Goal: Information Seeking & Learning: Check status

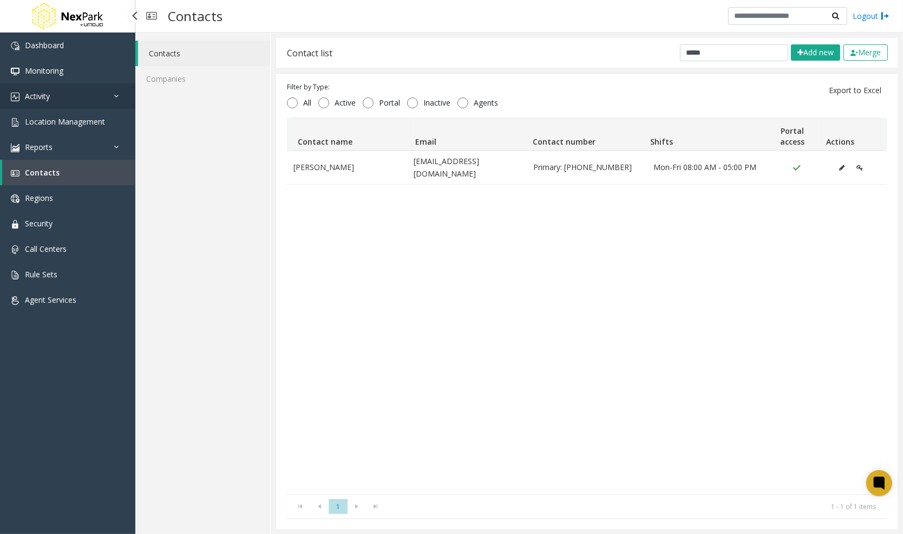
click at [70, 97] on link "Activity" at bounding box center [67, 95] width 135 height 25
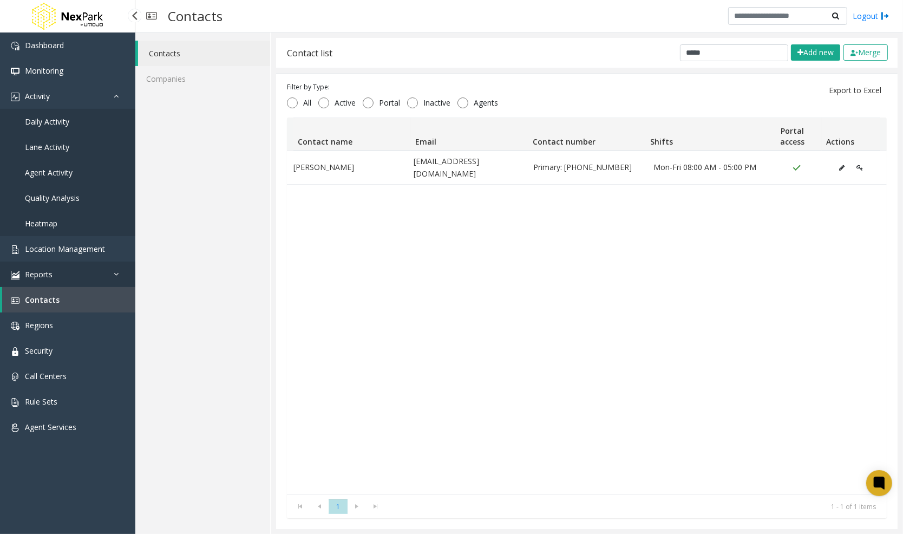
click at [56, 273] on link "Reports" at bounding box center [67, 273] width 135 height 25
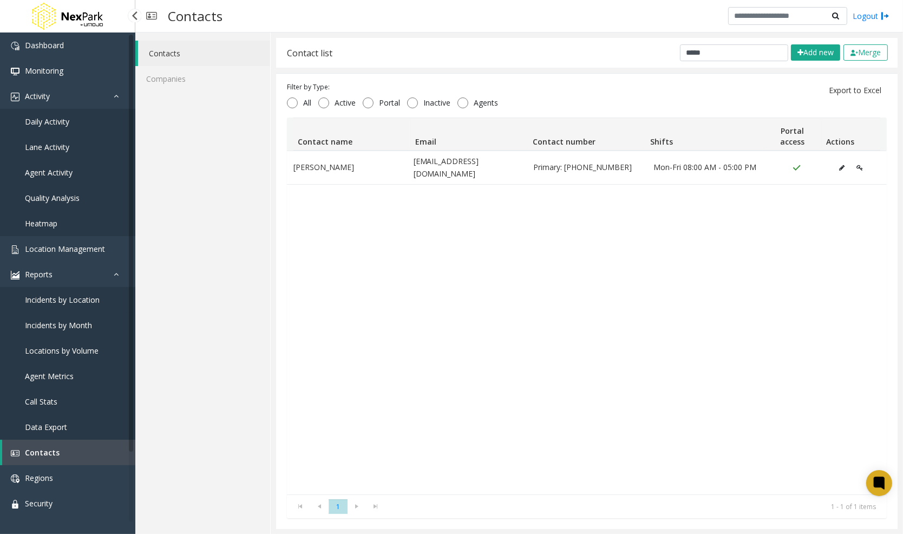
click at [68, 301] on span "Incidents by Location" at bounding box center [62, 299] width 75 height 10
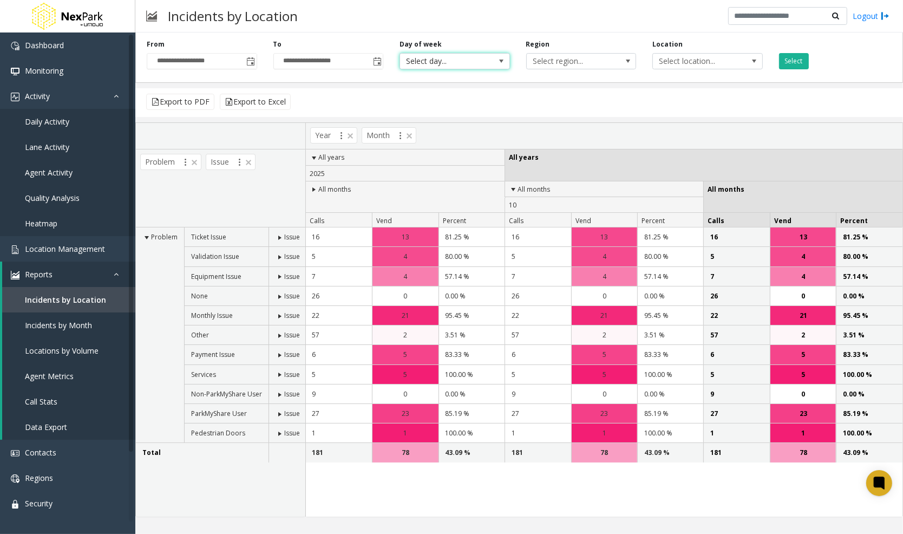
click at [486, 62] on span "Select day..." at bounding box center [443, 61] width 87 height 15
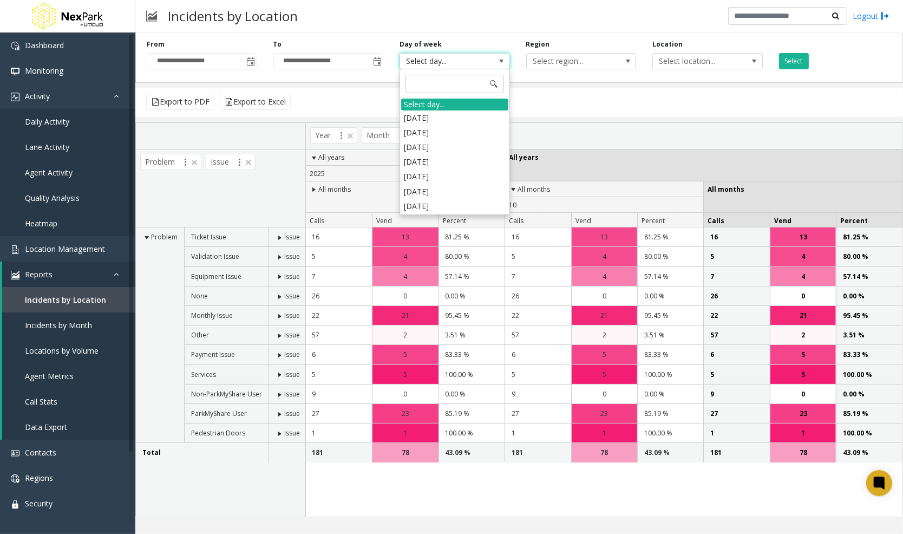
click at [486, 62] on span "Select day..." at bounding box center [443, 61] width 87 height 15
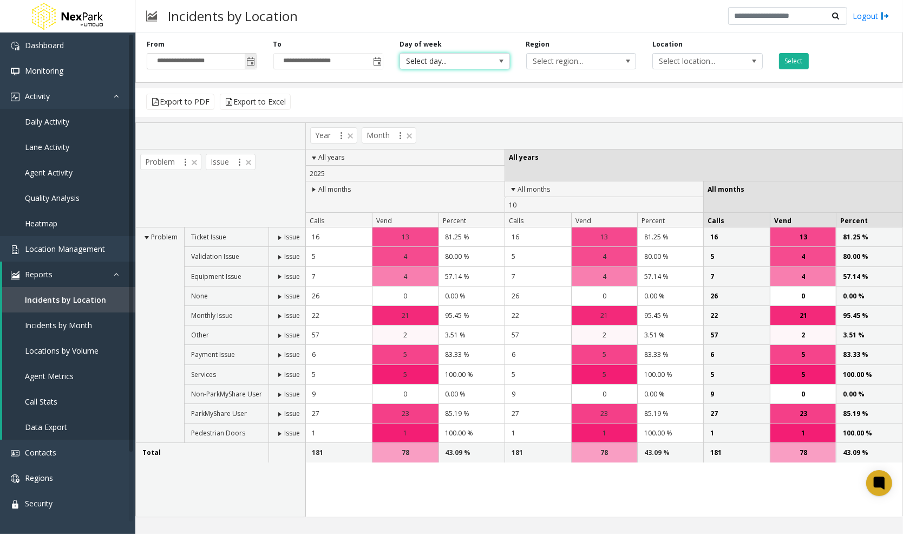
click at [252, 60] on span "Toggle popup" at bounding box center [251, 61] width 9 height 9
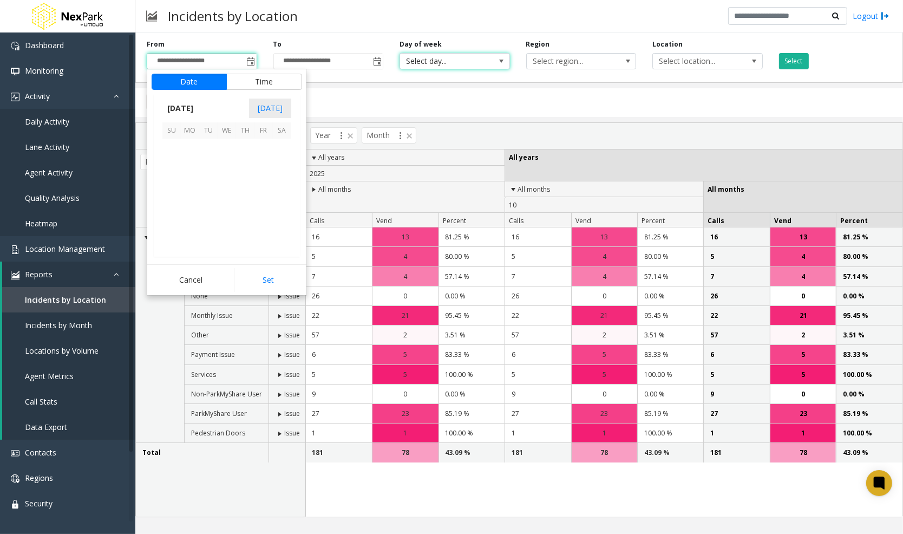
scroll to position [194329, 0]
click at [187, 174] on span "1" at bounding box center [190, 179] width 18 height 18
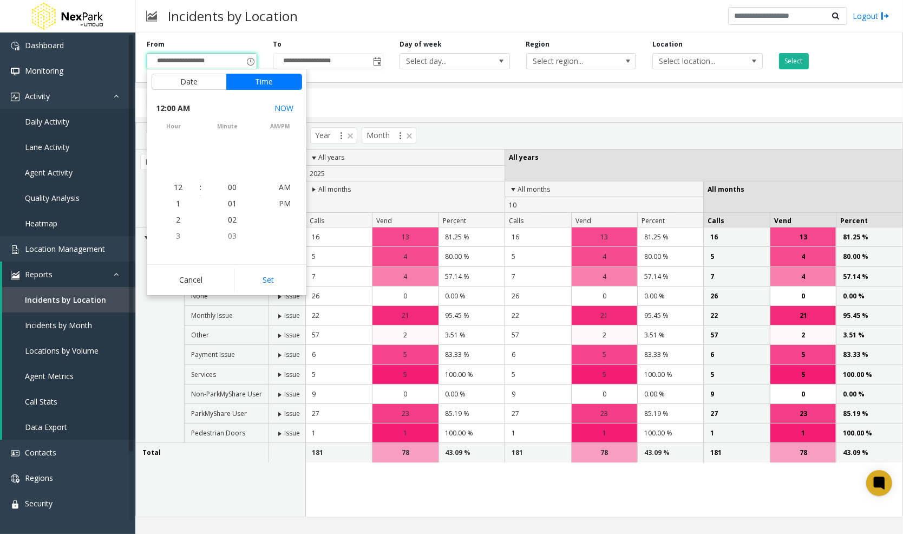
scroll to position [194201, 0]
click at [186, 82] on button "Date" at bounding box center [189, 82] width 75 height 16
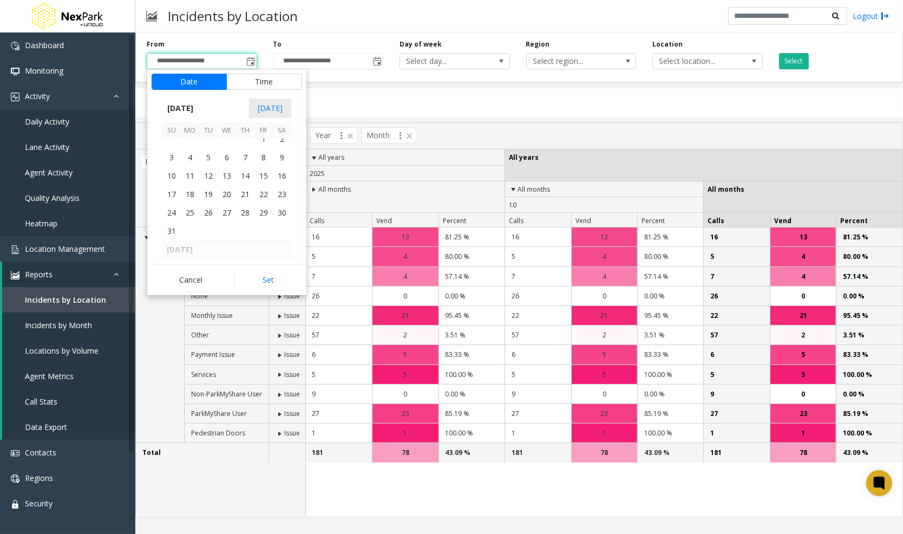
scroll to position [194053, 0]
click at [265, 167] on span "1" at bounding box center [263, 167] width 18 height 18
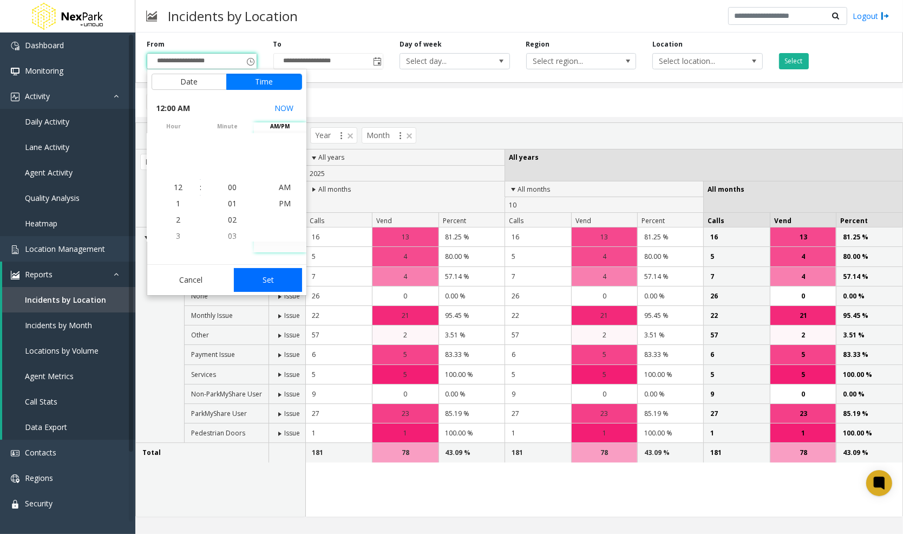
click at [268, 276] on button "Set" at bounding box center [268, 280] width 68 height 24
type input "**********"
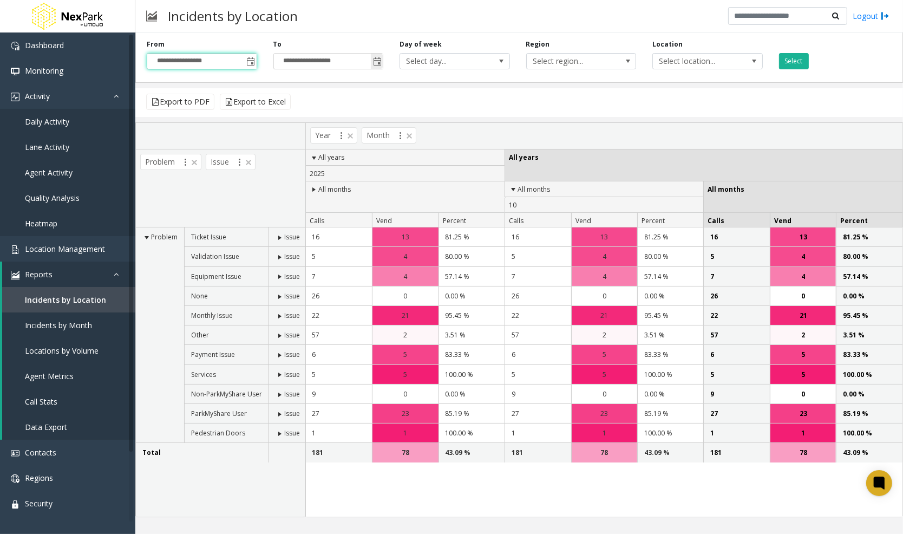
click at [378, 64] on span "Toggle popup" at bounding box center [377, 61] width 9 height 9
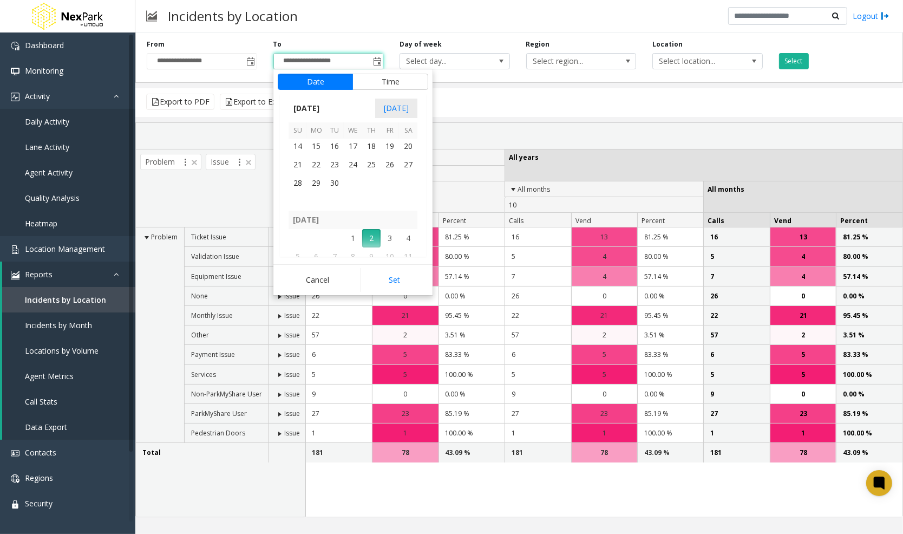
scroll to position [194237, 0]
click at [337, 178] on span "30" at bounding box center [334, 185] width 18 height 18
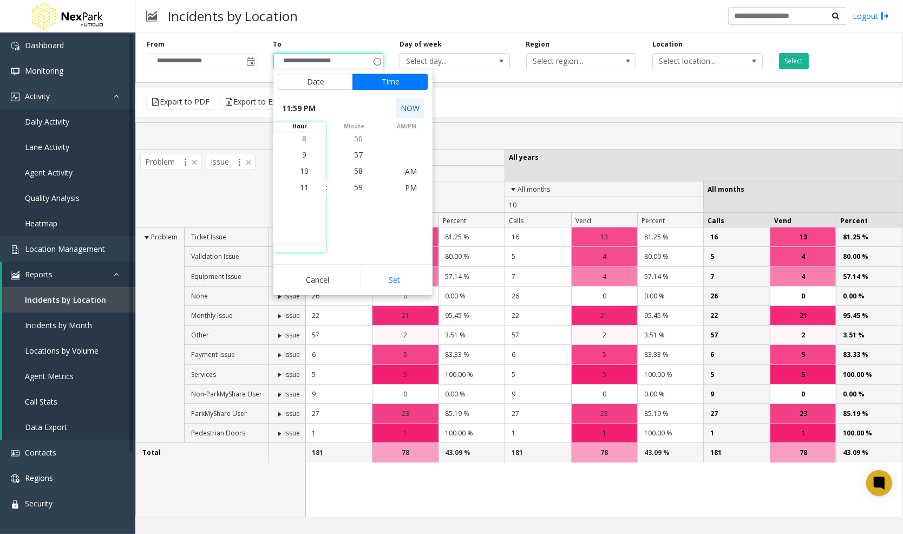
scroll to position [16, 0]
click at [389, 273] on button "Set" at bounding box center [394, 280] width 68 height 24
type input "**********"
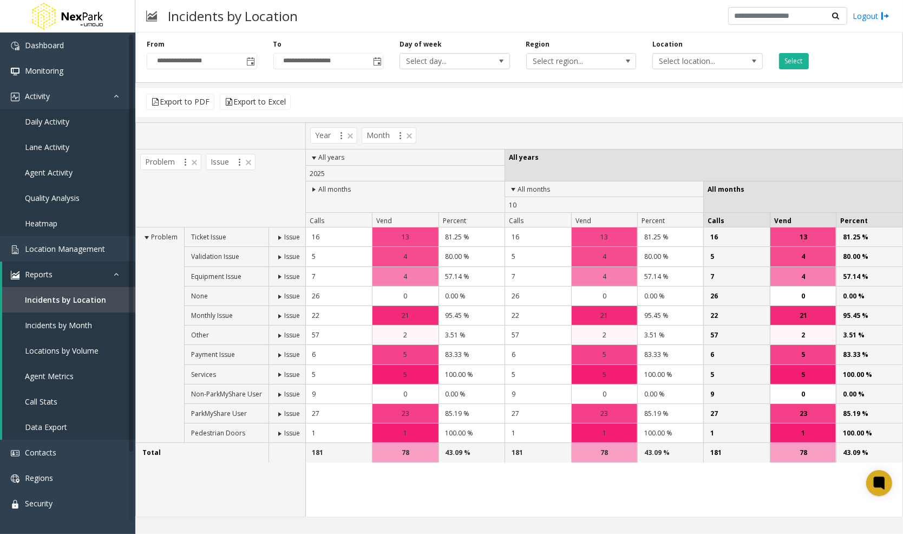
click at [664, 69] on div "**********" at bounding box center [518, 55] width 767 height 55
click at [681, 60] on span "Select location..." at bounding box center [696, 61] width 87 height 15
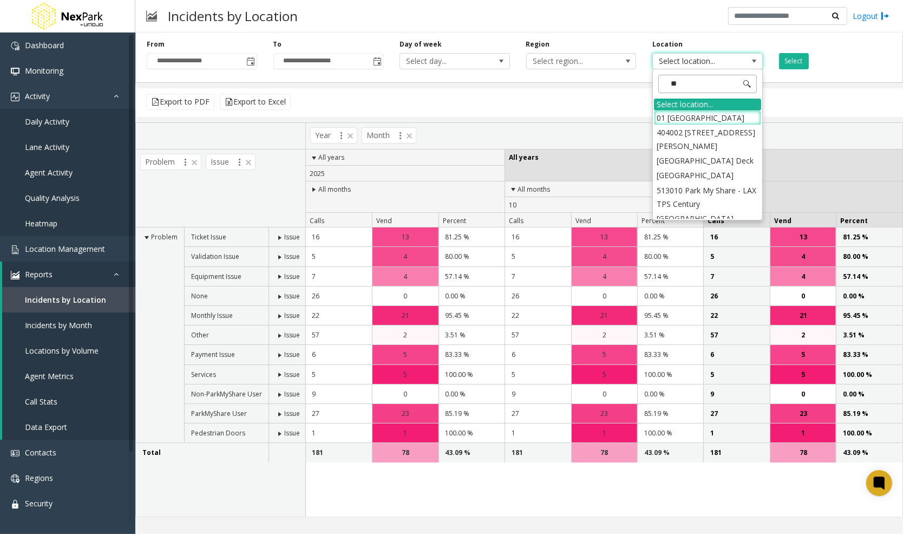
type input "***"
click at [693, 116] on li "[GEOGRAPHIC_DATA] Deck" at bounding box center [707, 117] width 107 height 15
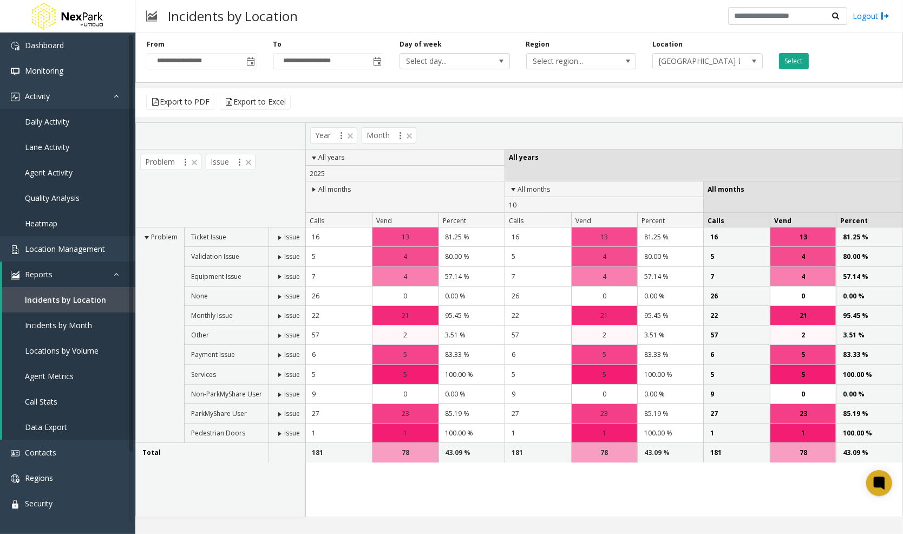
click at [795, 60] on button "Select" at bounding box center [794, 61] width 30 height 16
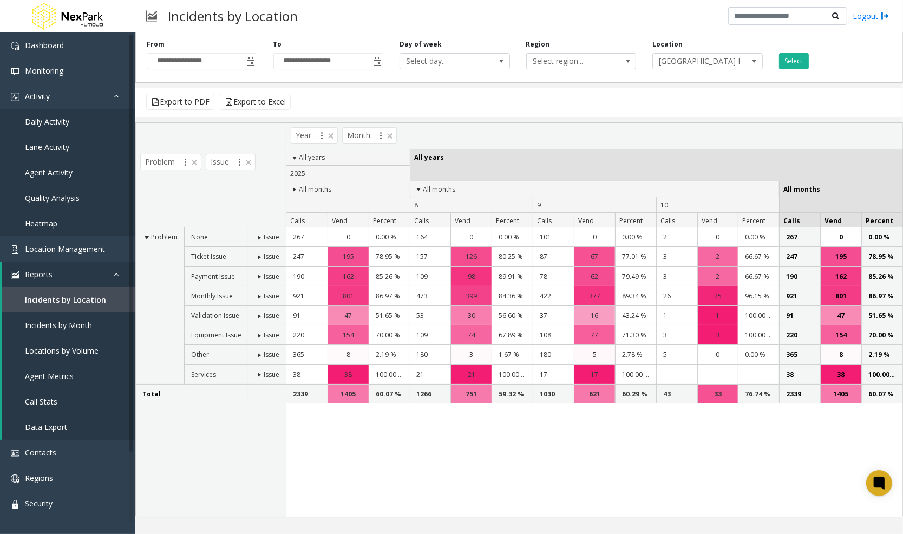
click at [506, 479] on div "267 0 0.00 % 164 0 0.00 % 101 0 0.00 % 2 0 0.00 % 267 0 195 126 67 2 195 162 98" at bounding box center [594, 371] width 616 height 288
click at [370, 460] on div "267 0 0.00 % 164 0 0.00 % 101 0 0.00 % 2 0 0.00 % 267 0 195 126 67 2 195 162 98" at bounding box center [594, 371] width 616 height 288
click at [259, 297] on span at bounding box center [259, 296] width 9 height 9
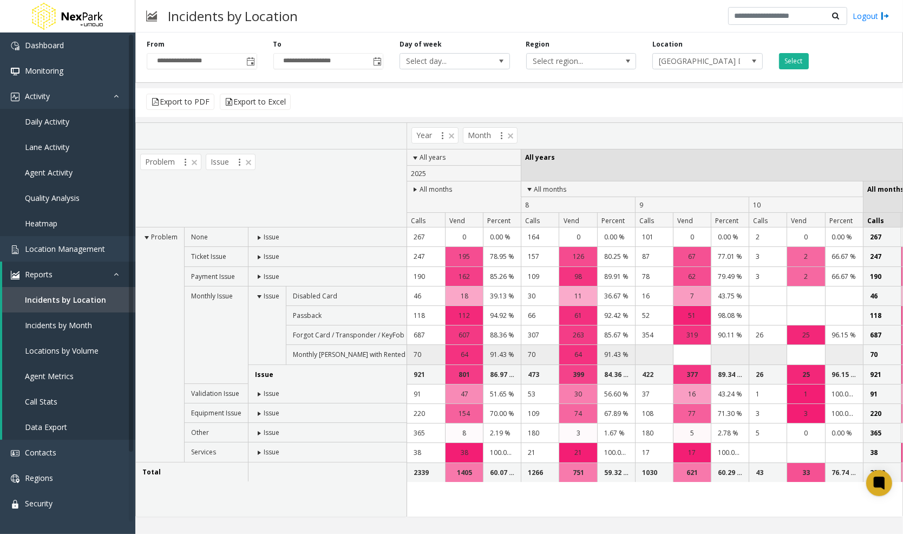
scroll to position [0, 74]
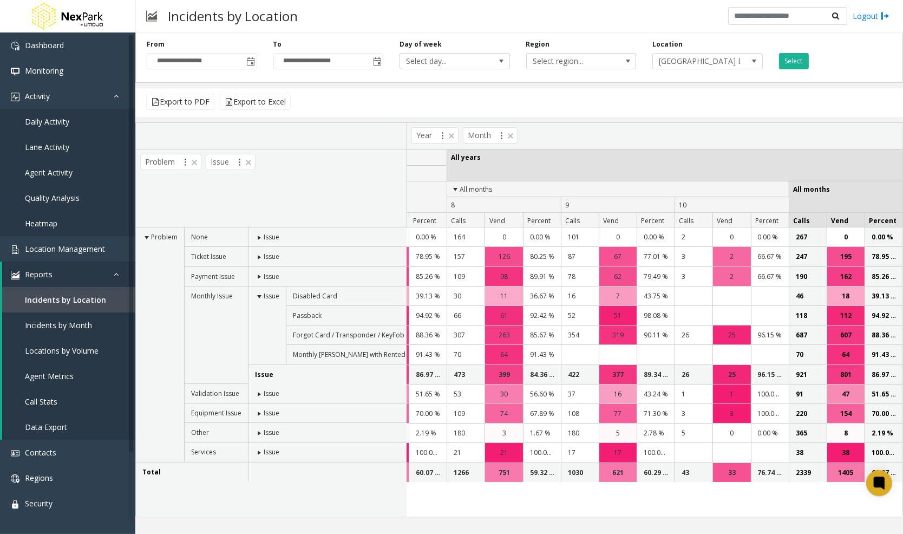
click at [255, 294] on span at bounding box center [259, 296] width 9 height 9
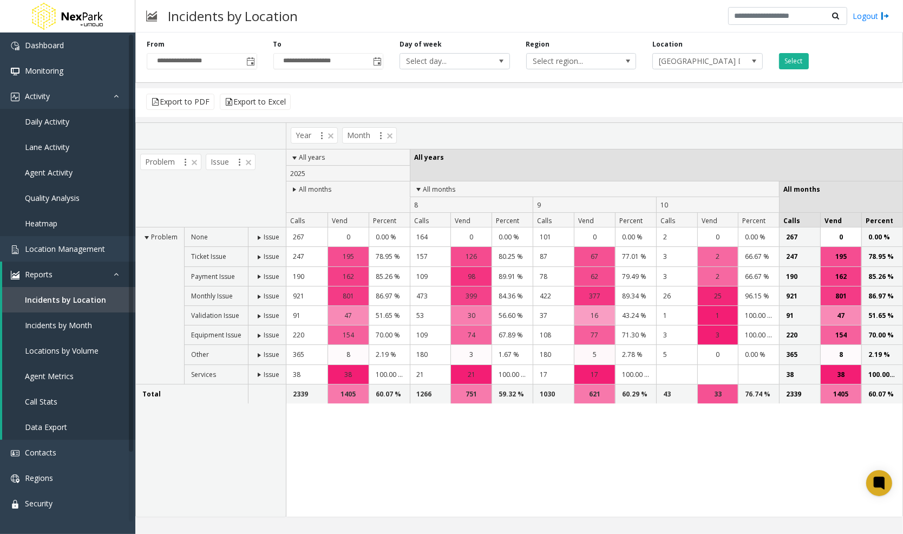
click at [257, 256] on span at bounding box center [259, 257] width 9 height 9
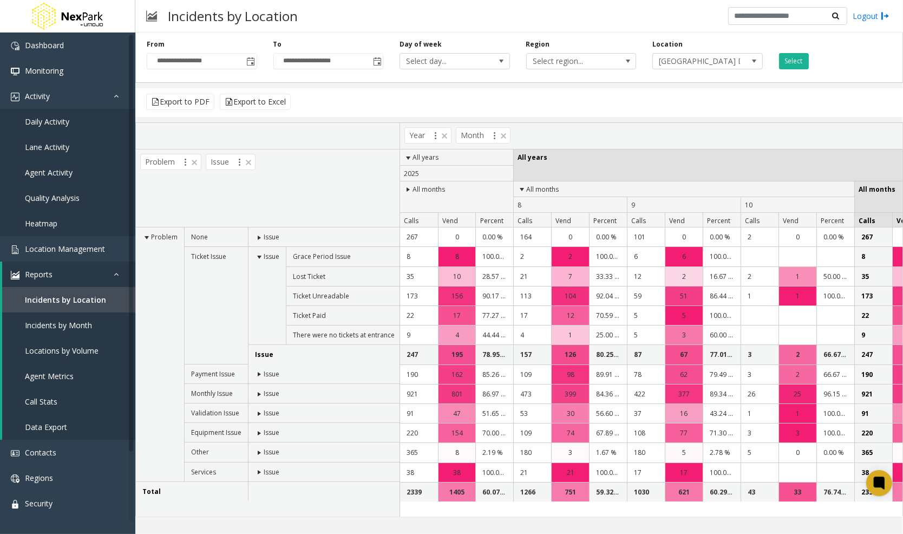
click at [256, 259] on span at bounding box center [259, 257] width 9 height 9
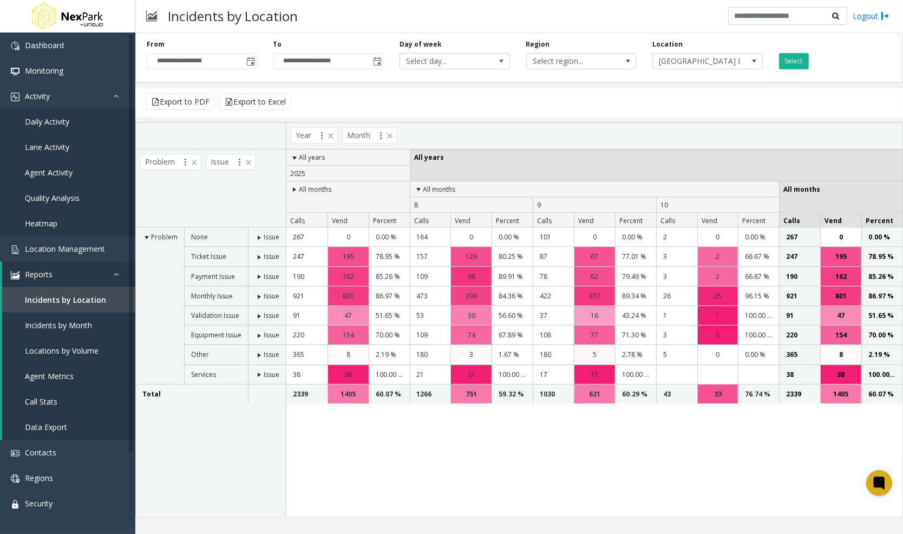
click at [259, 276] on span at bounding box center [259, 276] width 9 height 9
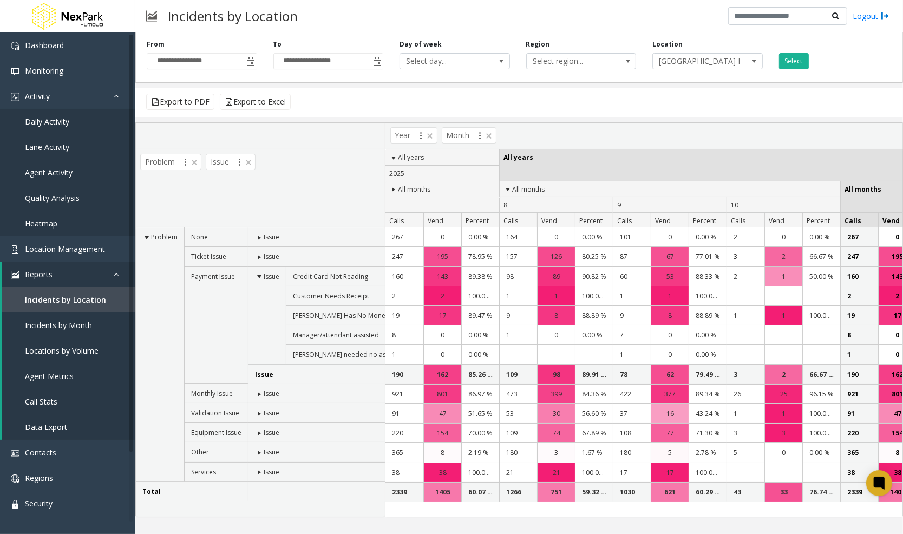
click at [262, 278] on span at bounding box center [259, 276] width 9 height 9
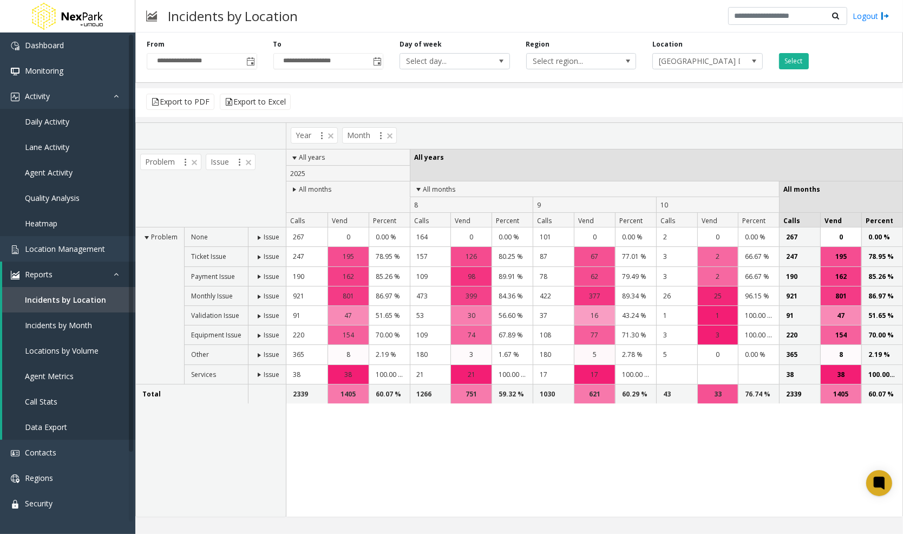
click at [262, 278] on span at bounding box center [259, 276] width 9 height 9
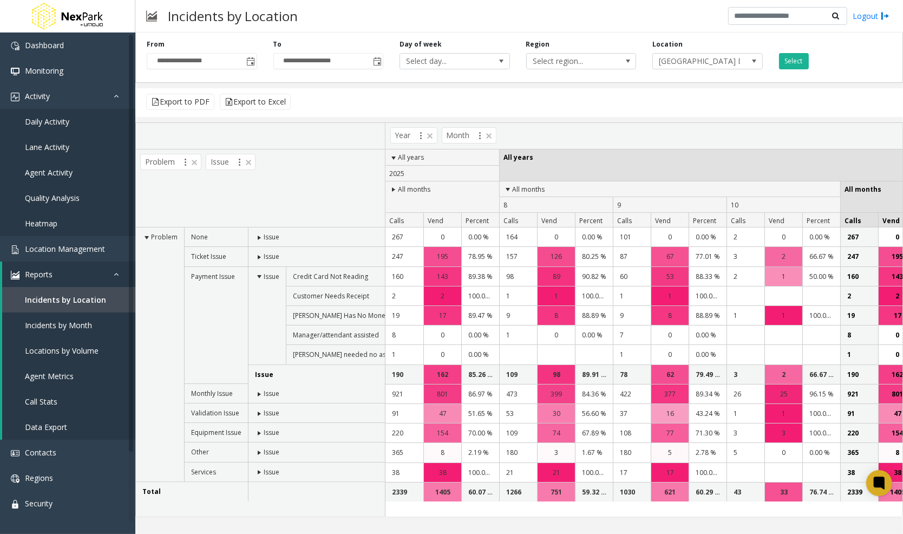
click at [259, 274] on span at bounding box center [259, 276] width 9 height 9
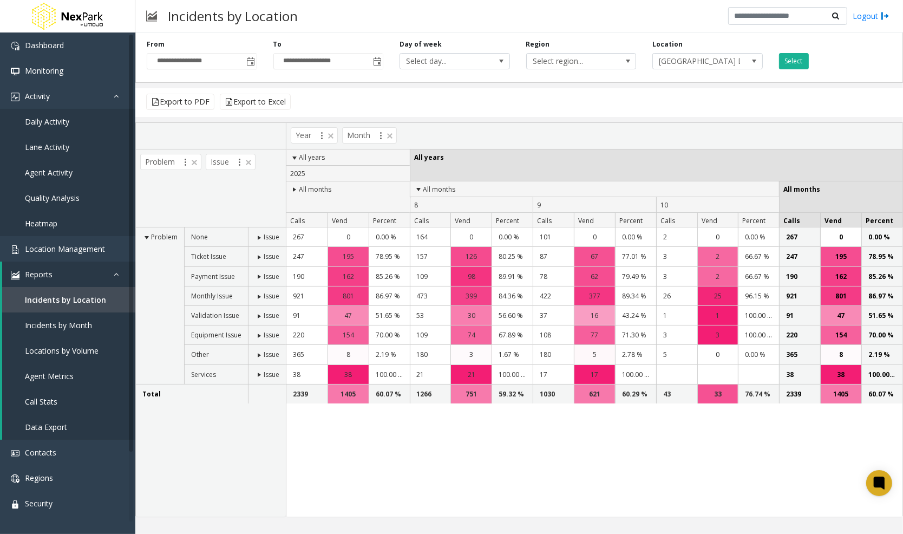
click at [259, 334] on span at bounding box center [259, 335] width 9 height 9
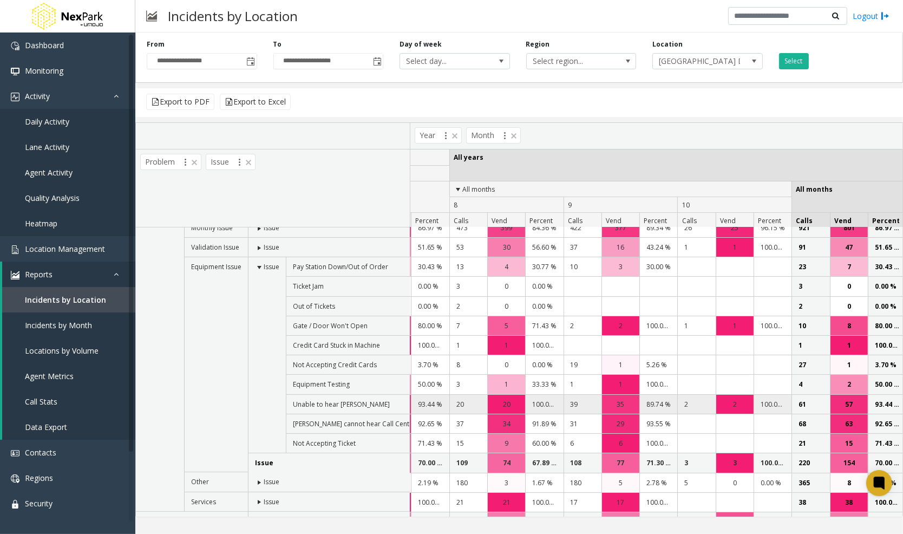
scroll to position [68, 78]
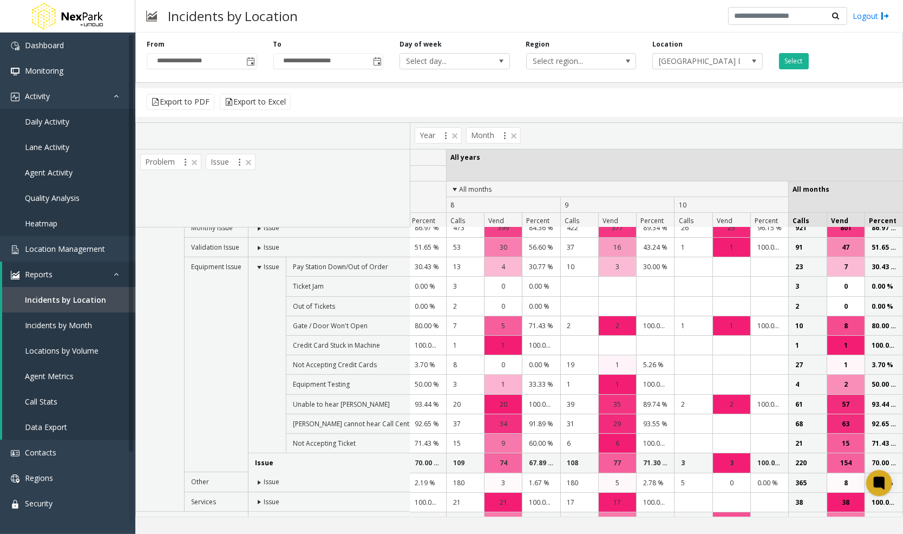
click at [255, 264] on span at bounding box center [259, 267] width 9 height 9
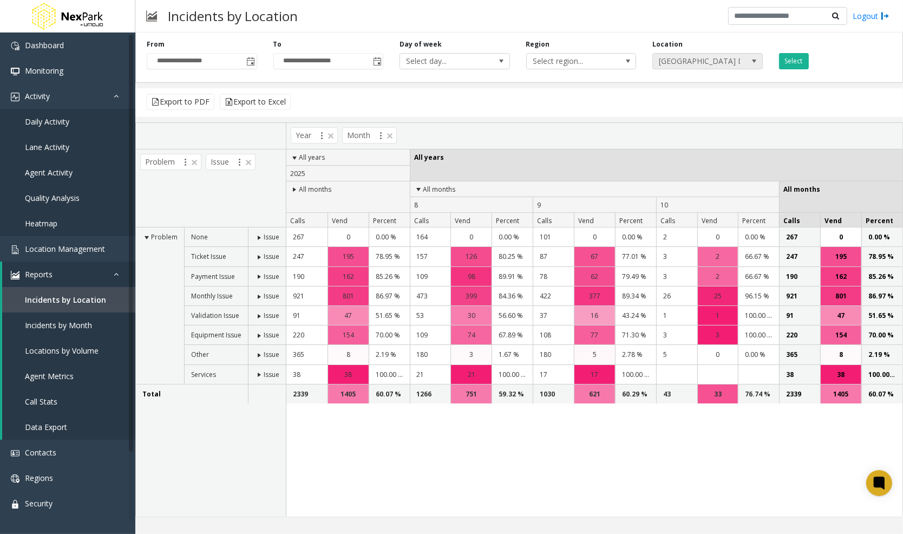
click at [704, 68] on span "[GEOGRAPHIC_DATA] Deck" at bounding box center [707, 61] width 110 height 16
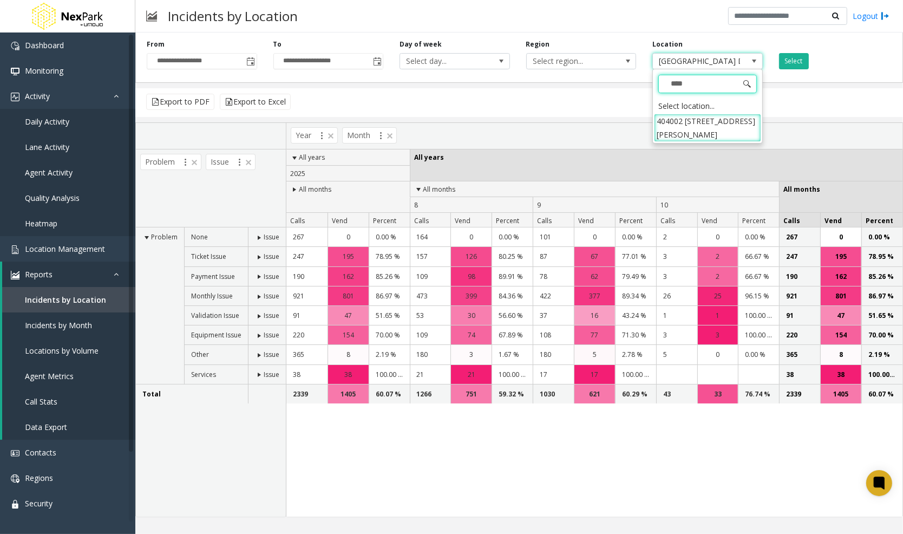
type input "*****"
click at [712, 121] on li "404002 [STREET_ADDRESS][PERSON_NAME]" at bounding box center [707, 128] width 107 height 28
click at [789, 65] on button "Select" at bounding box center [794, 61] width 30 height 16
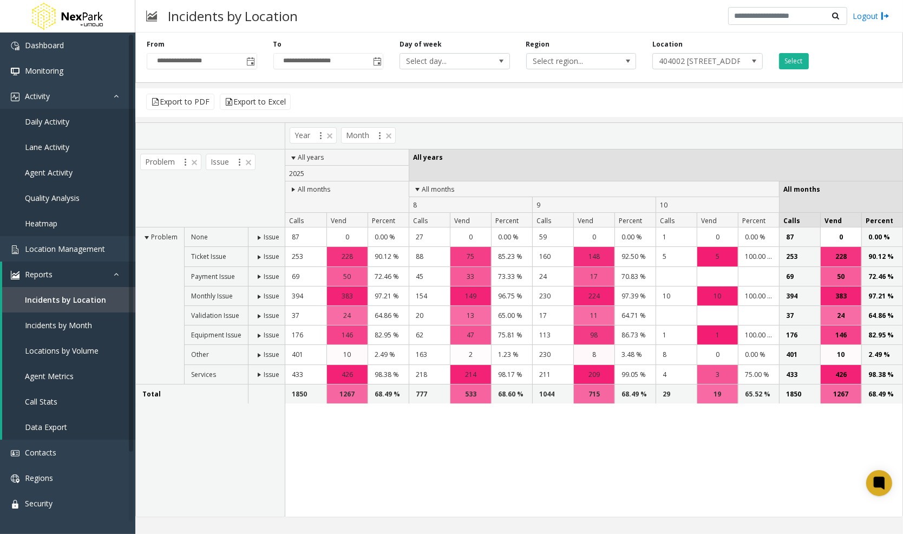
click at [256, 255] on span at bounding box center [259, 257] width 9 height 9
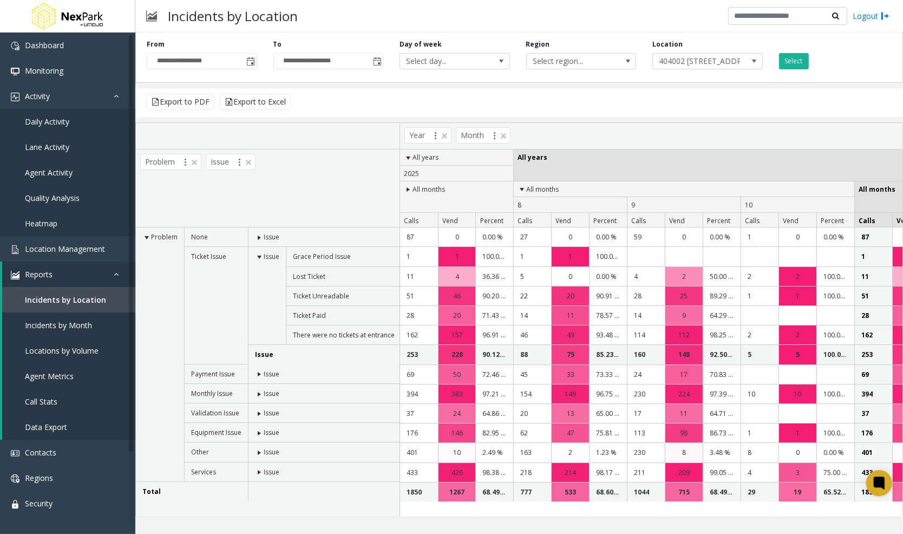
click at [256, 254] on span at bounding box center [259, 257] width 9 height 9
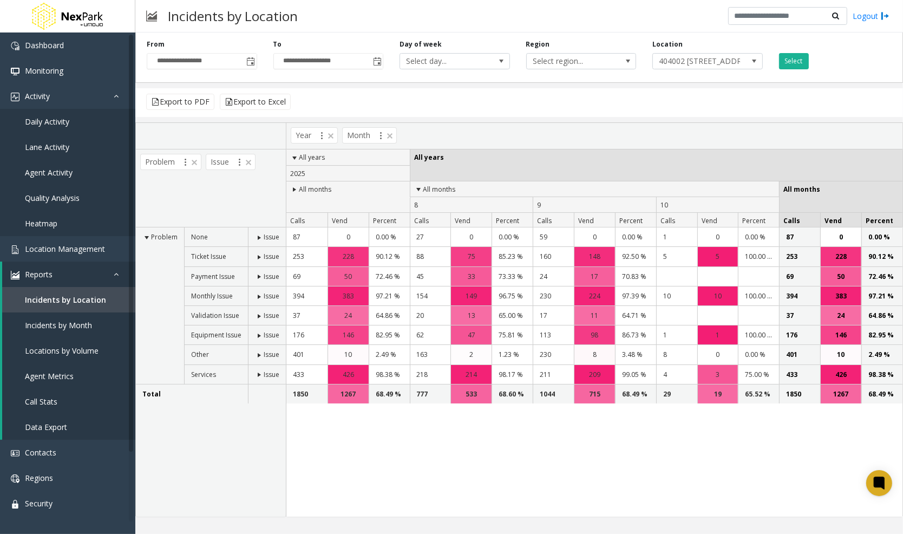
click at [255, 278] on span at bounding box center [259, 276] width 9 height 9
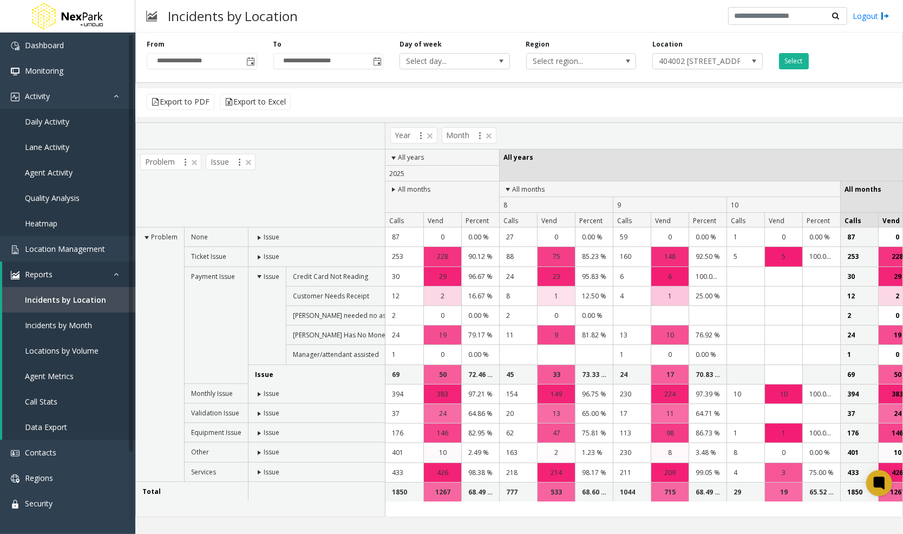
click at [258, 275] on span at bounding box center [259, 276] width 9 height 9
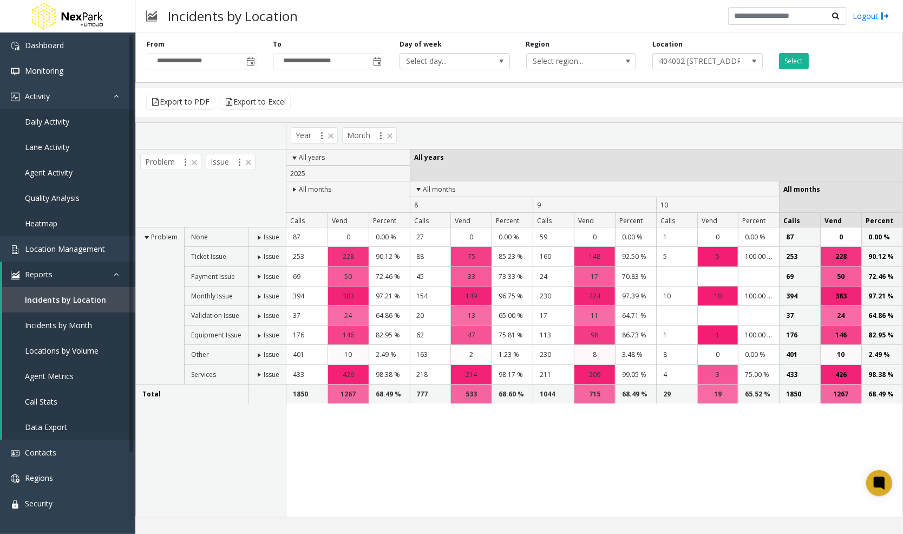
click at [256, 296] on span at bounding box center [259, 296] width 9 height 9
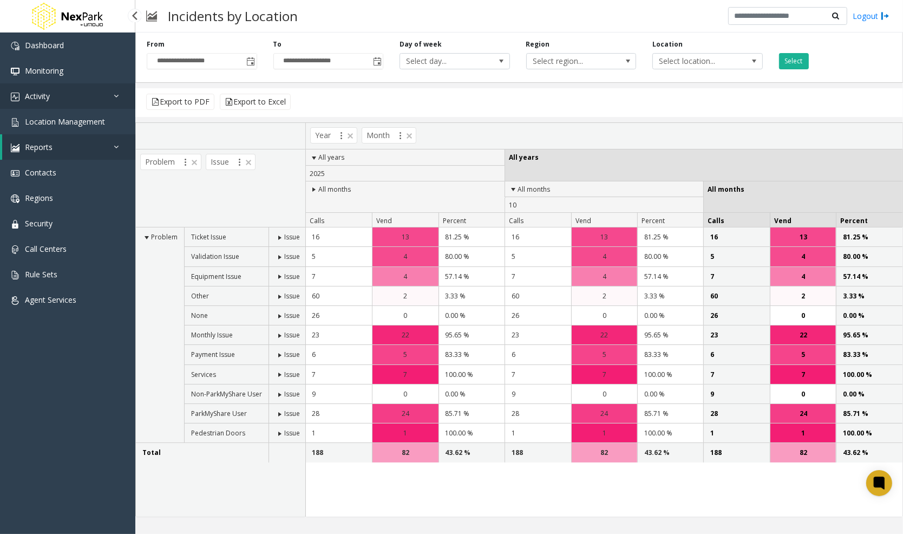
click at [70, 95] on link "Activity" at bounding box center [67, 95] width 135 height 25
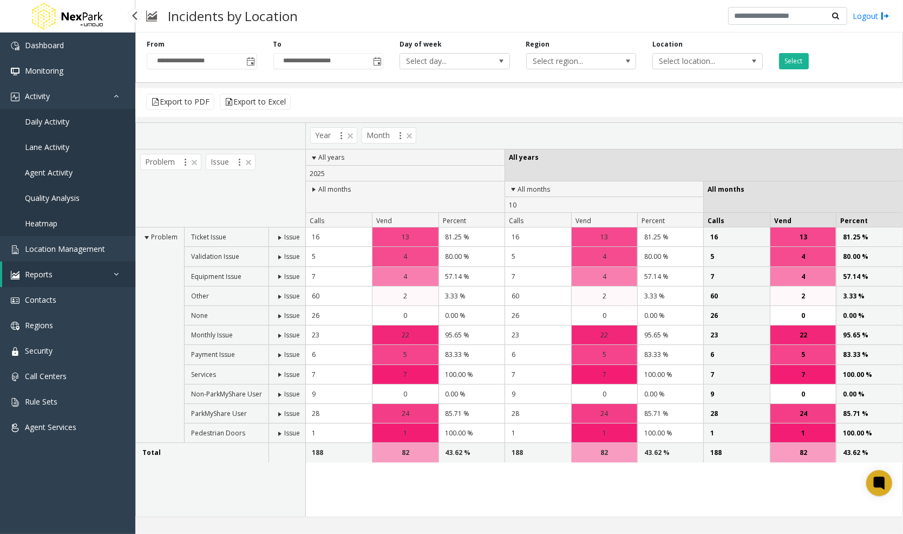
click at [64, 120] on span "Daily Activity" at bounding box center [47, 121] width 44 height 10
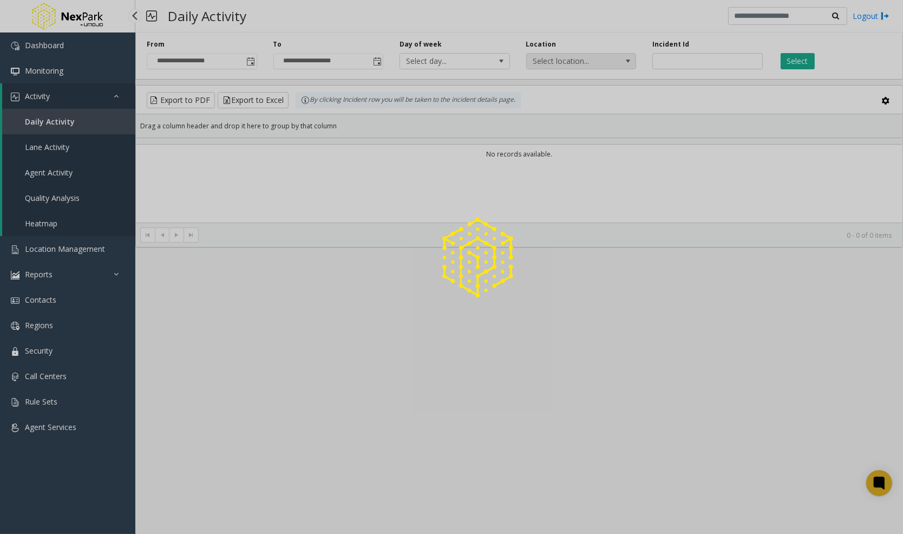
click at [544, 62] on span "Select location..." at bounding box center [569, 61] width 87 height 15
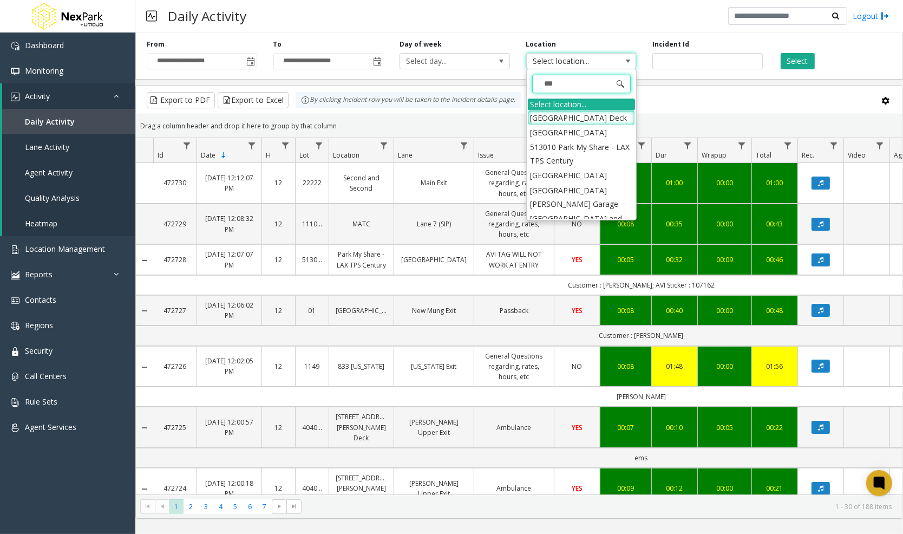
type input "****"
click at [549, 121] on li "[GEOGRAPHIC_DATA] Deck" at bounding box center [581, 117] width 107 height 15
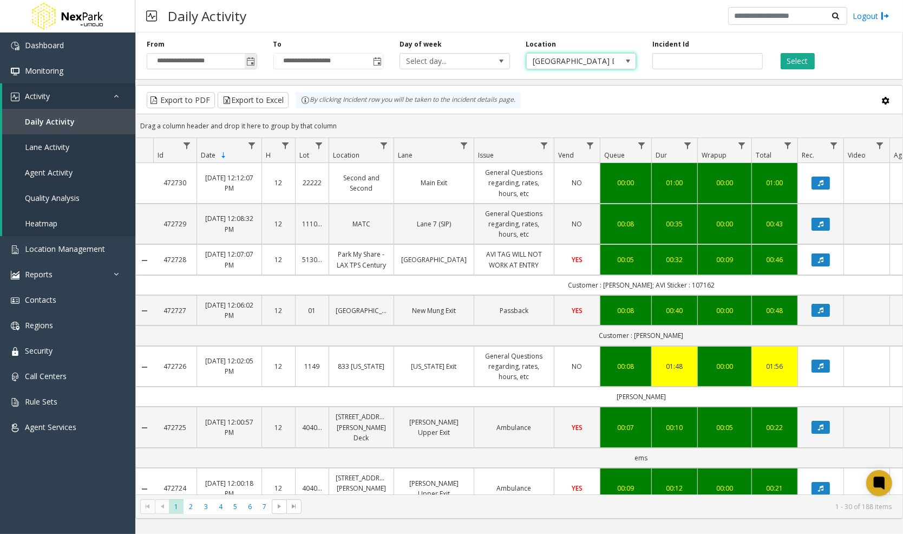
click at [248, 61] on span "Toggle popup" at bounding box center [251, 61] width 9 height 9
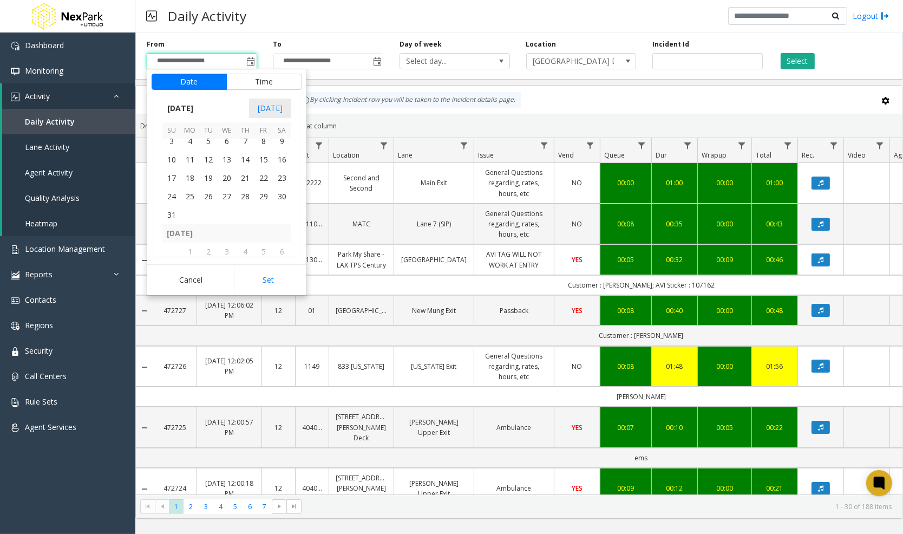
scroll to position [194035, 0]
click at [259, 185] on span "1" at bounding box center [263, 185] width 18 height 18
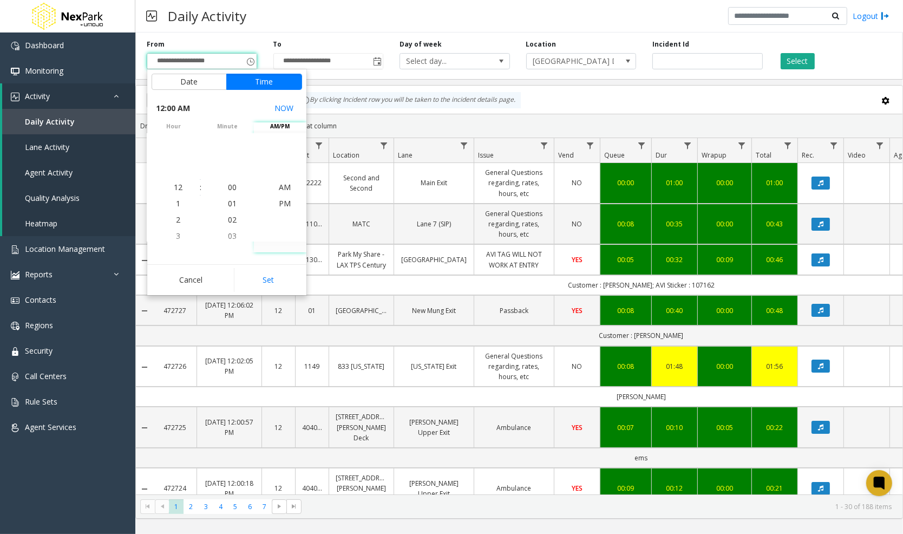
scroll to position [194072, 0]
click at [271, 278] on button "Set" at bounding box center [268, 280] width 68 height 24
type input "**********"
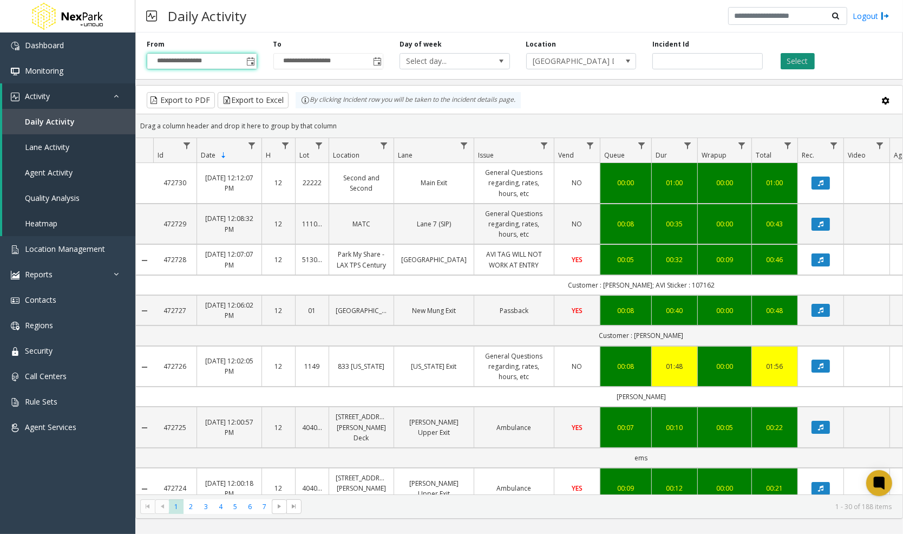
click at [801, 57] on button "Select" at bounding box center [797, 61] width 34 height 16
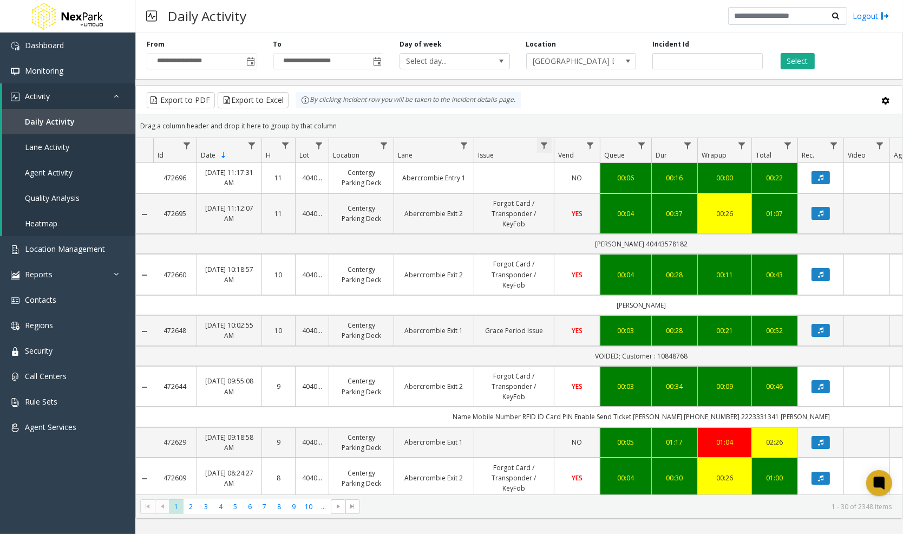
click at [542, 146] on span "Data table" at bounding box center [543, 145] width 9 height 9
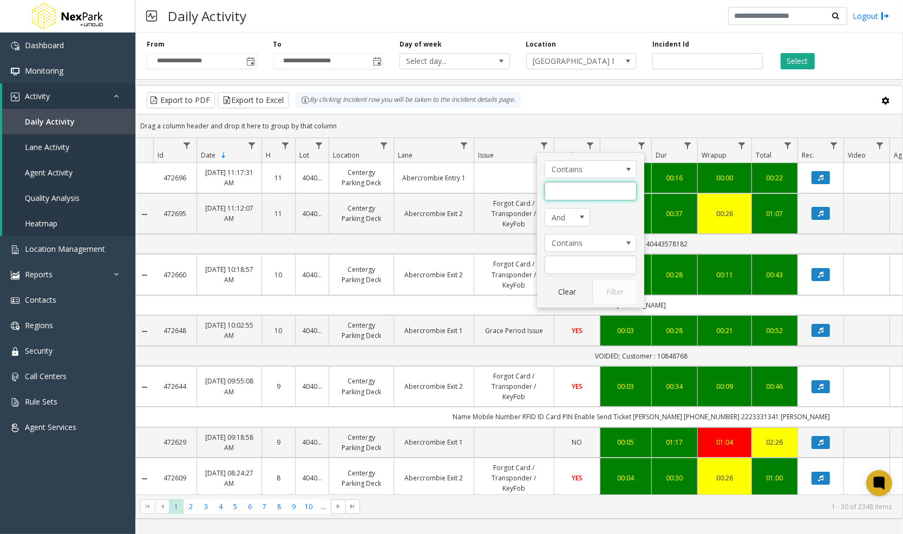
click at [572, 190] on input "Issue Filter" at bounding box center [590, 191] width 92 height 18
type input "*"
type input "****"
click at [618, 291] on button "Filter" at bounding box center [614, 292] width 44 height 24
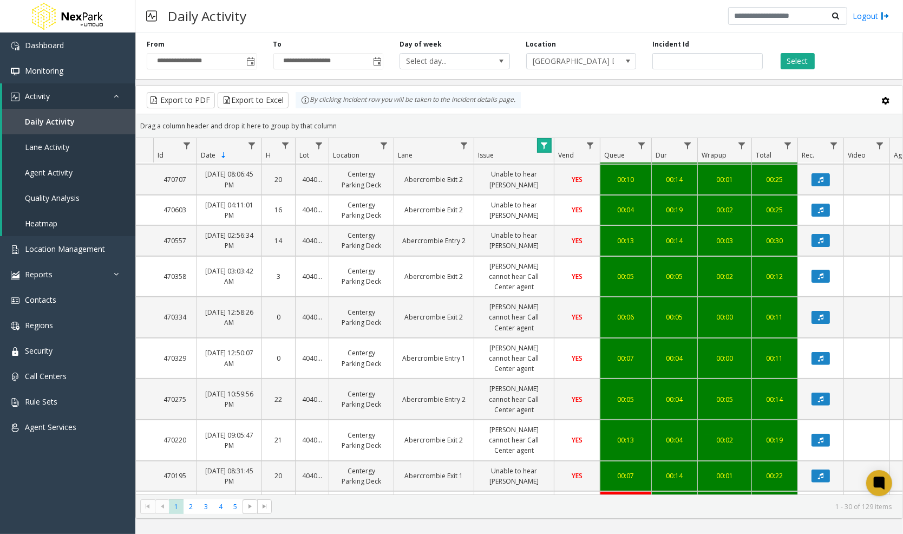
scroll to position [571, 0]
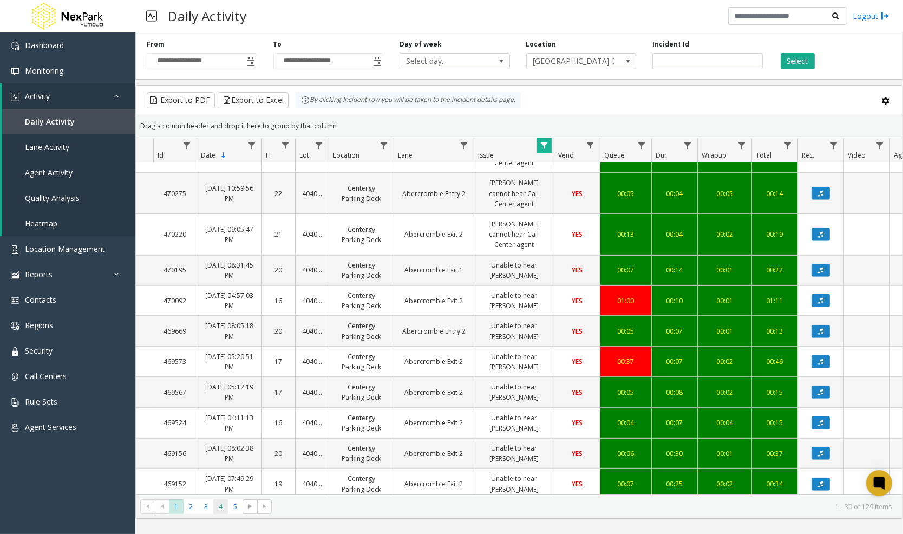
click at [225, 508] on span "4" at bounding box center [220, 506] width 15 height 15
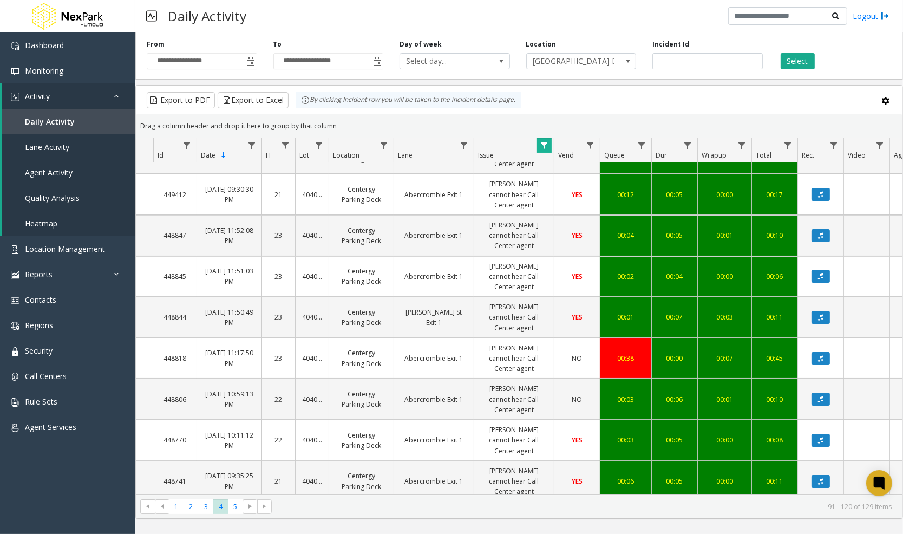
scroll to position [61, 0]
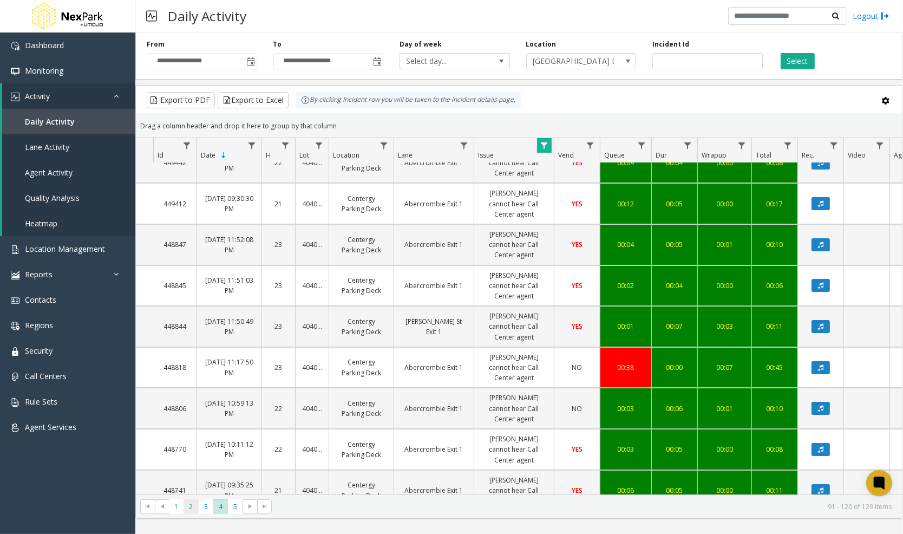
click at [192, 505] on span "2" at bounding box center [190, 506] width 15 height 15
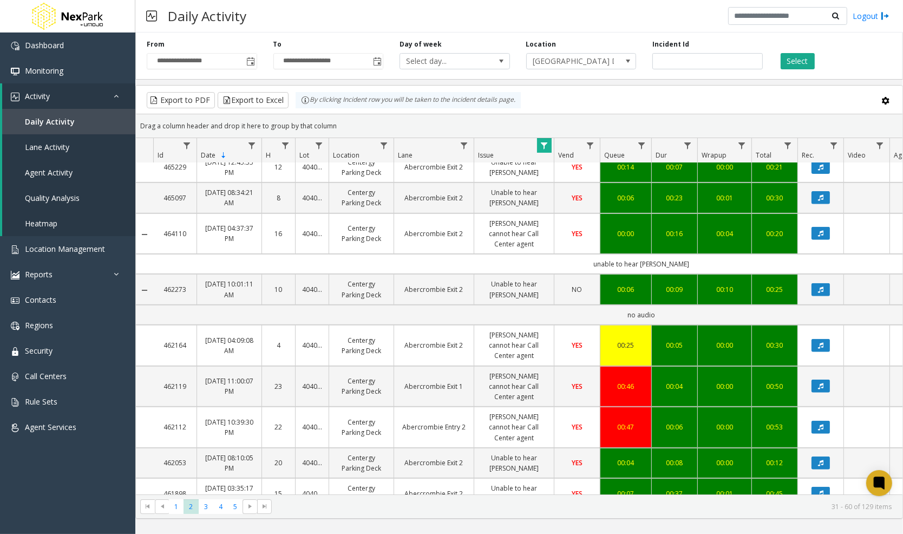
scroll to position [610, 0]
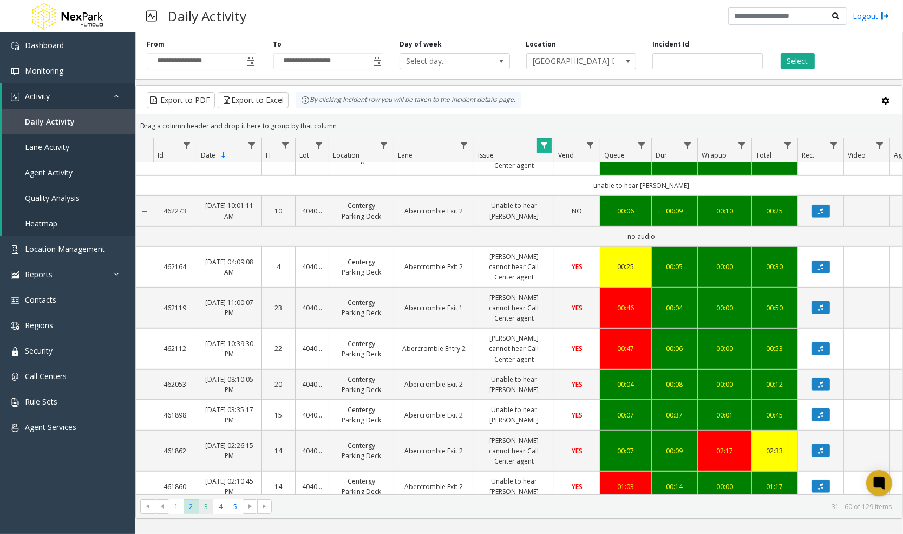
click at [209, 507] on span "3" at bounding box center [206, 506] width 15 height 15
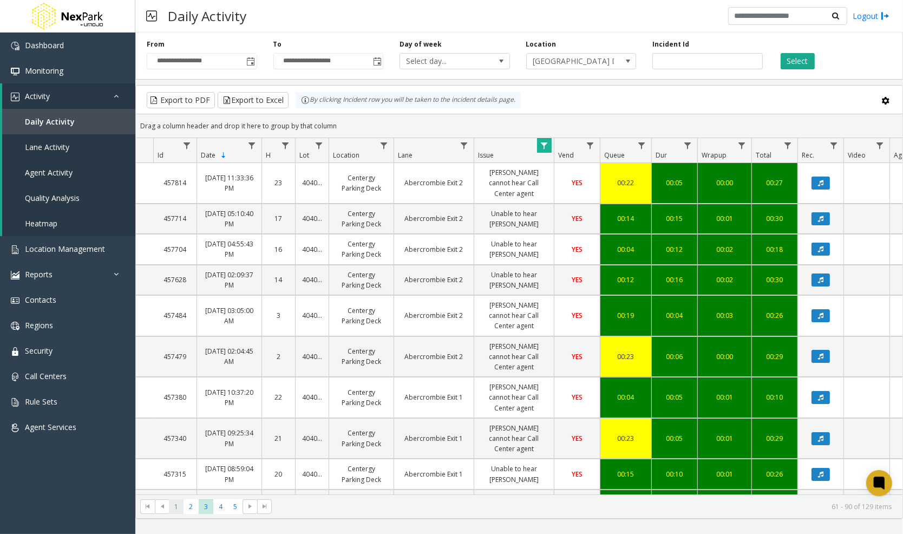
click at [174, 509] on span "1" at bounding box center [176, 506] width 15 height 15
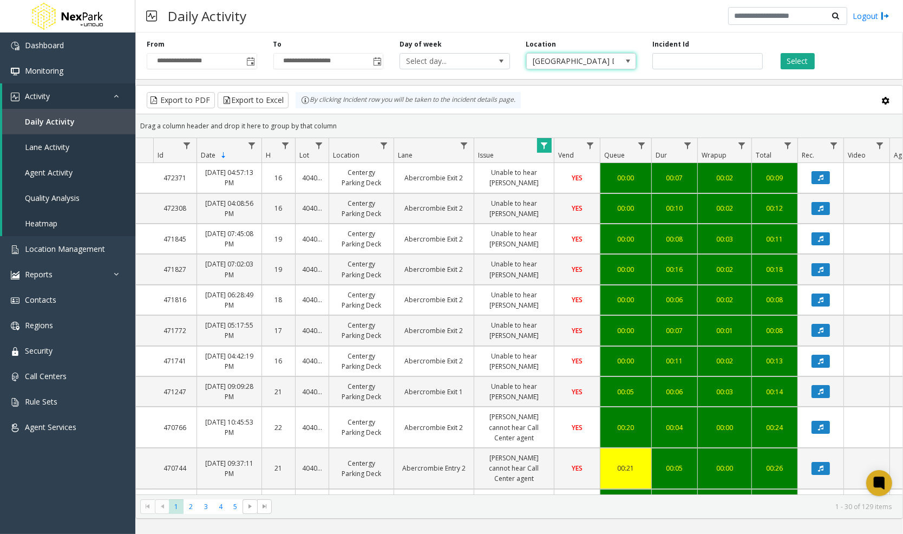
click at [561, 65] on span "[GEOGRAPHIC_DATA] Deck" at bounding box center [569, 61] width 87 height 15
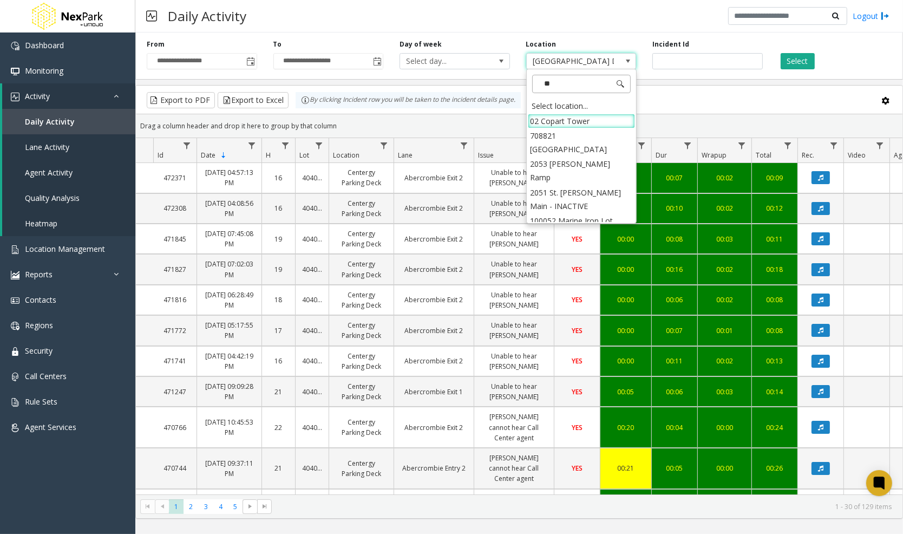
type input "***"
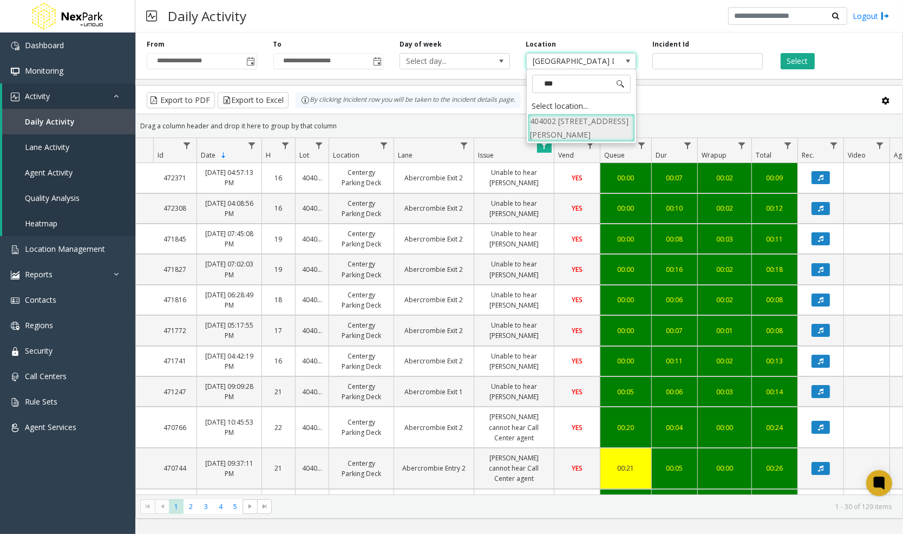
click at [561, 129] on li "404002 [STREET_ADDRESS][PERSON_NAME]" at bounding box center [581, 128] width 107 height 28
click at [544, 142] on span "Data table" at bounding box center [543, 145] width 9 height 9
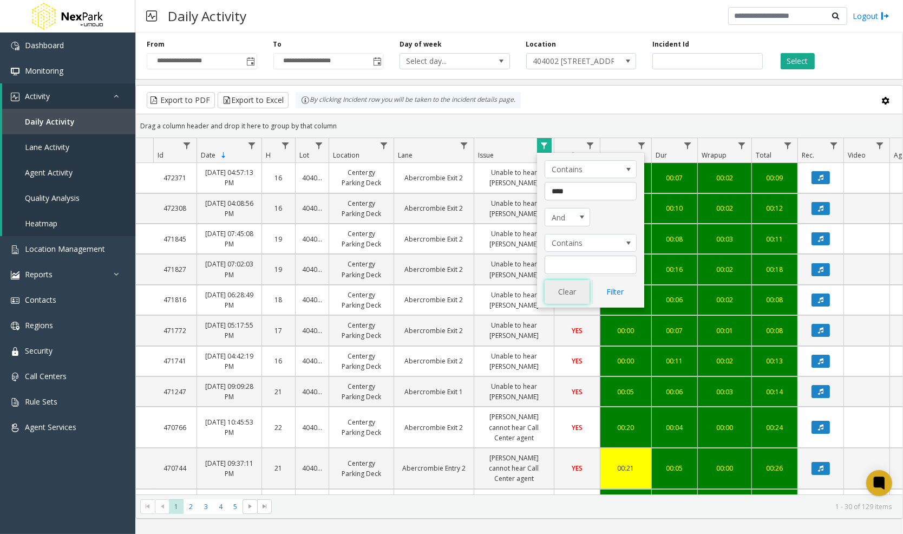
click at [571, 293] on button "Clear" at bounding box center [566, 292] width 44 height 24
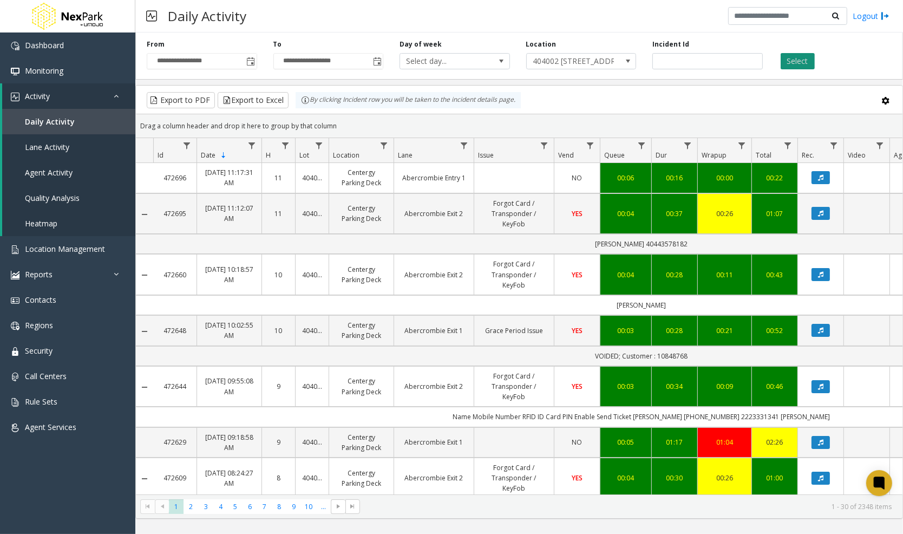
click at [809, 62] on button "Select" at bounding box center [797, 61] width 34 height 16
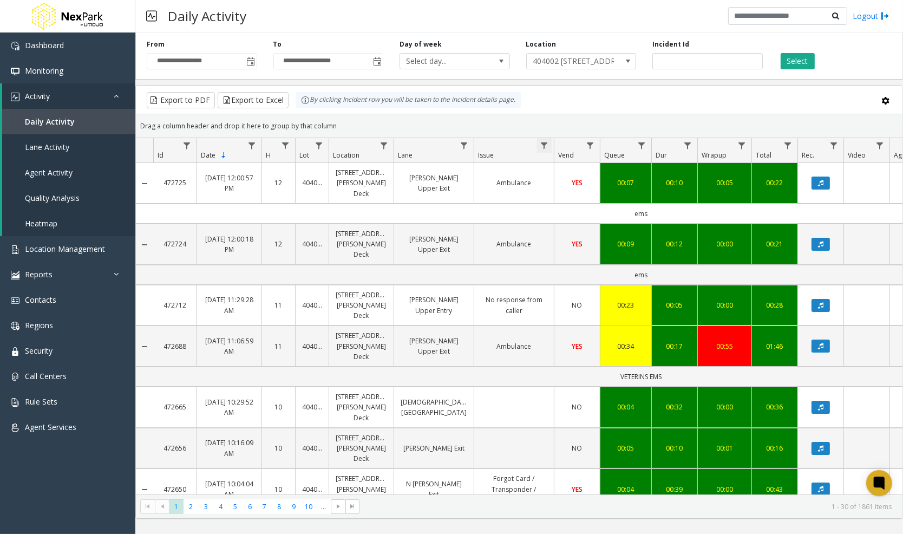
click at [541, 142] on span "Data table" at bounding box center [543, 145] width 9 height 9
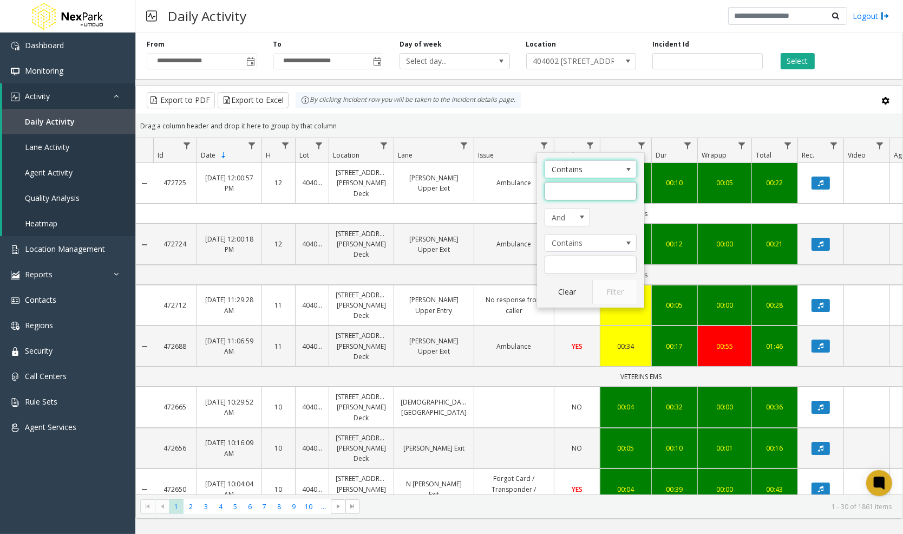
click at [557, 183] on input "Issue Filter" at bounding box center [590, 191] width 92 height 18
type input "********"
click at [635, 294] on button "Filter" at bounding box center [614, 292] width 44 height 24
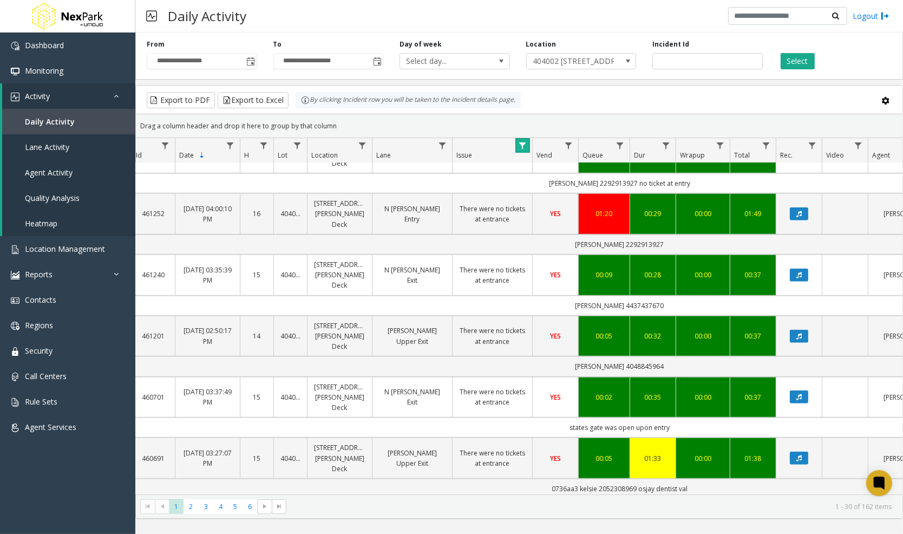
scroll to position [1015, 22]
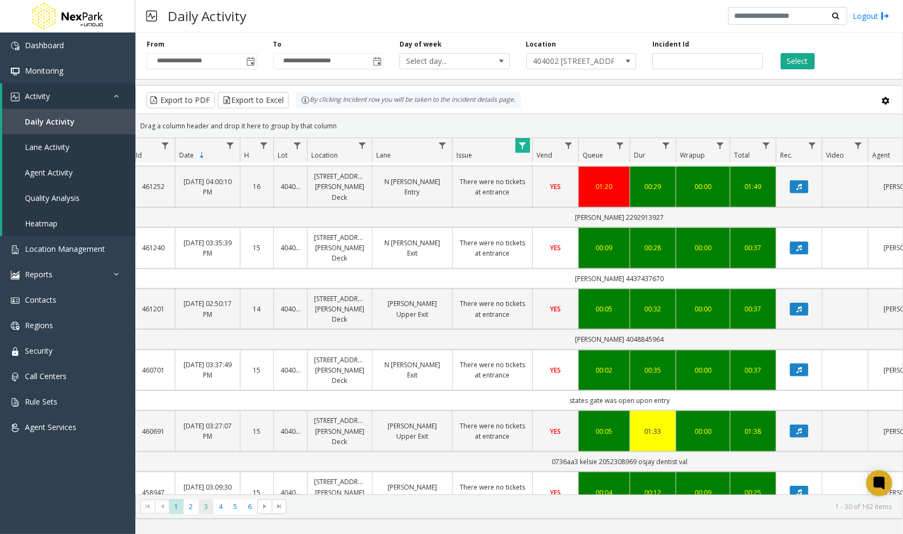
click at [210, 506] on span "3" at bounding box center [206, 506] width 15 height 15
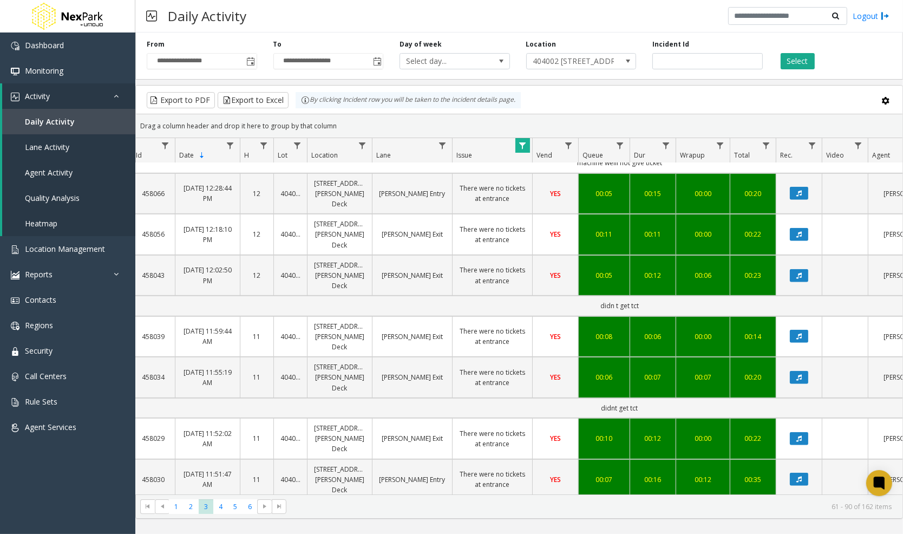
scroll to position [598, 22]
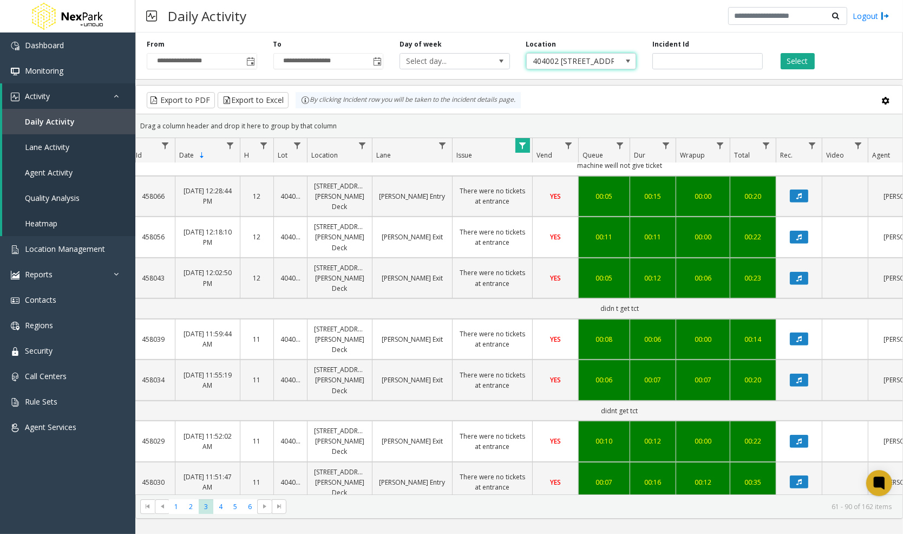
click at [574, 61] on span "404002 [STREET_ADDRESS][PERSON_NAME]" at bounding box center [569, 61] width 87 height 15
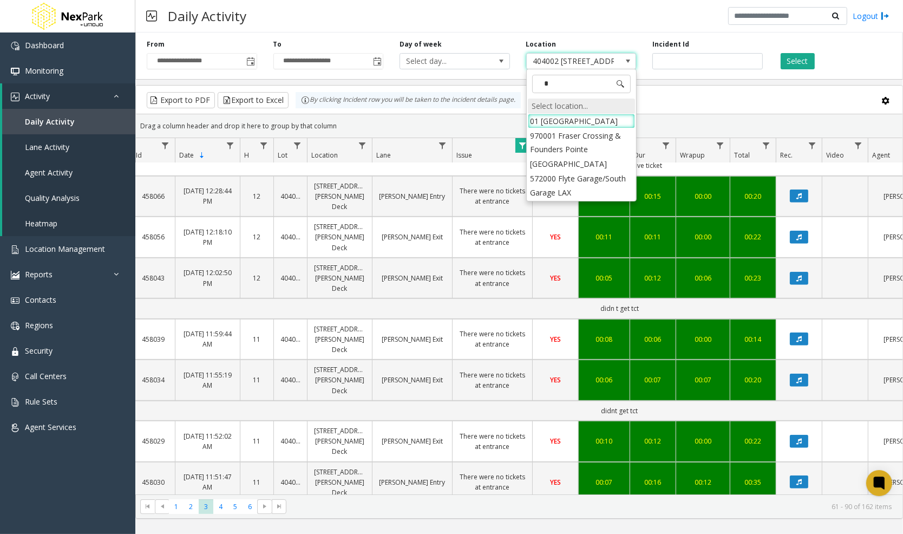
scroll to position [0, 0]
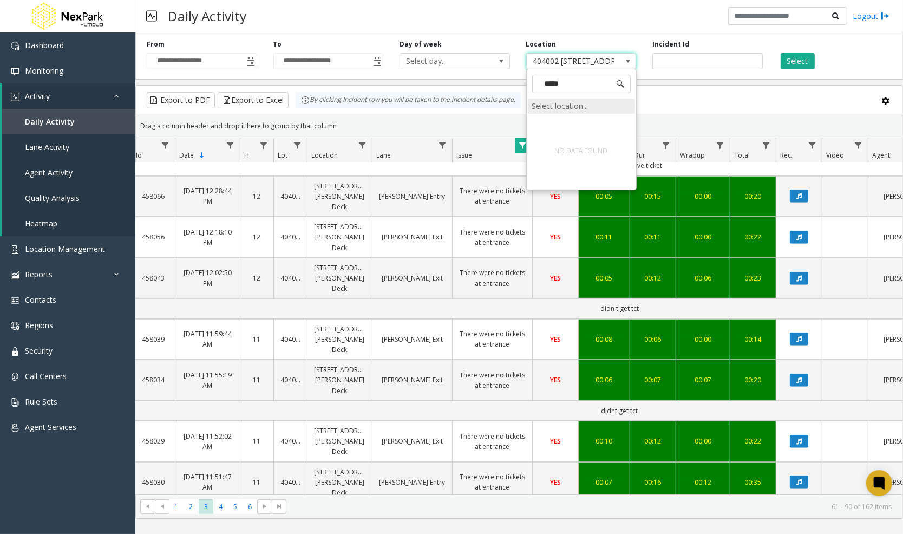
type input "****"
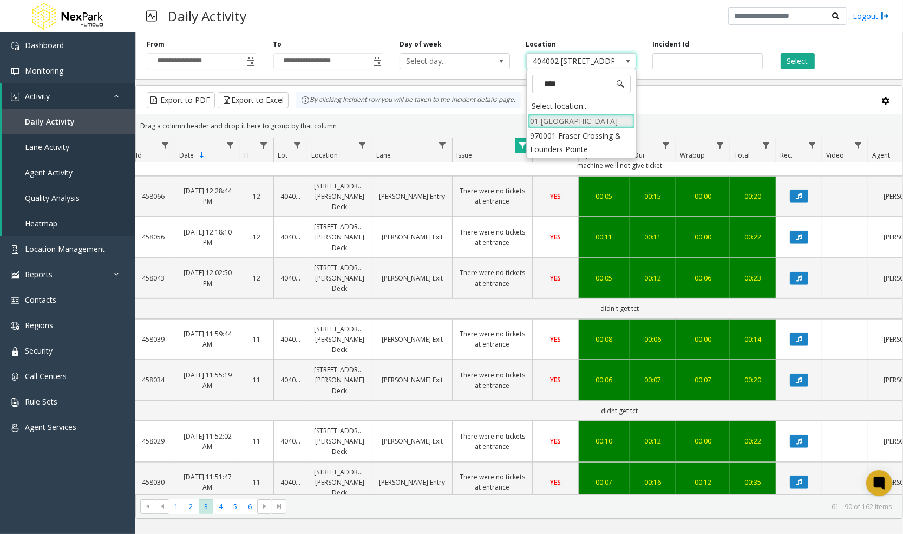
click at [580, 115] on li "01 [GEOGRAPHIC_DATA]" at bounding box center [581, 121] width 107 height 15
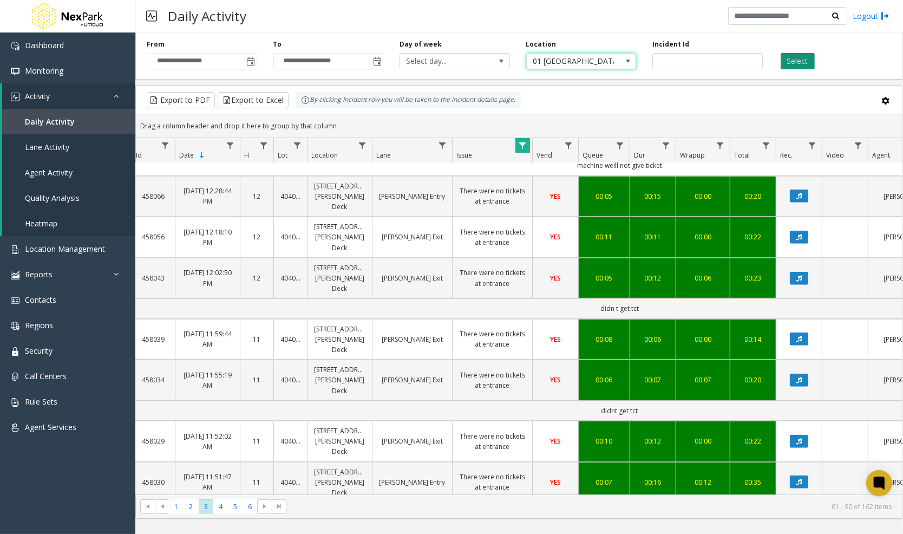
click at [792, 66] on button "Select" at bounding box center [797, 61] width 34 height 16
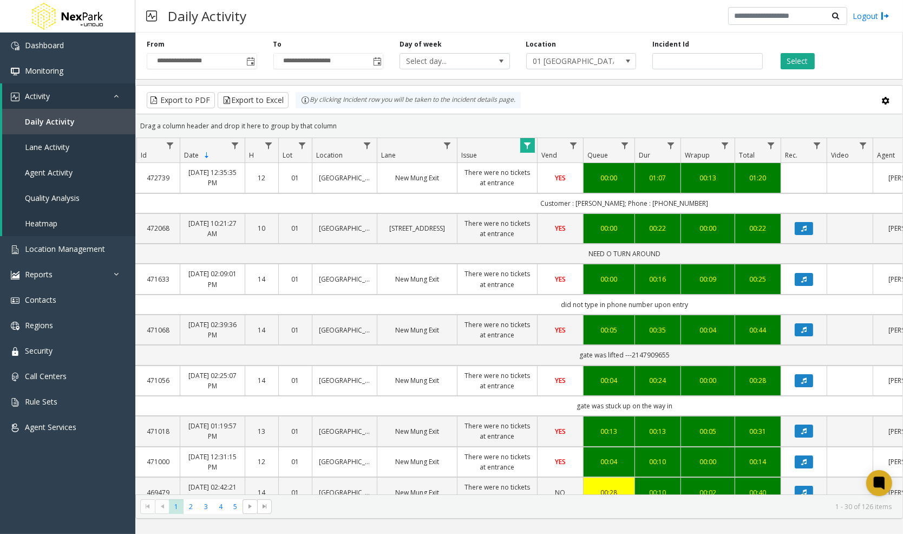
scroll to position [0, 17]
